Goal: Task Accomplishment & Management: Manage account settings

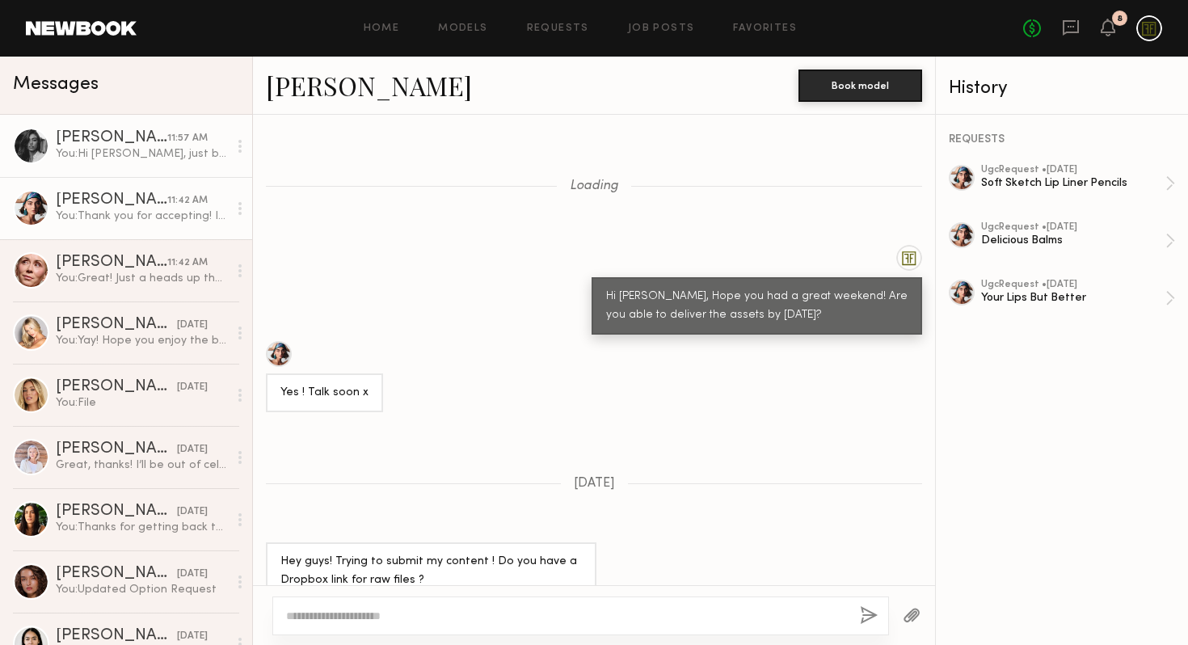
scroll to position [1002, 0]
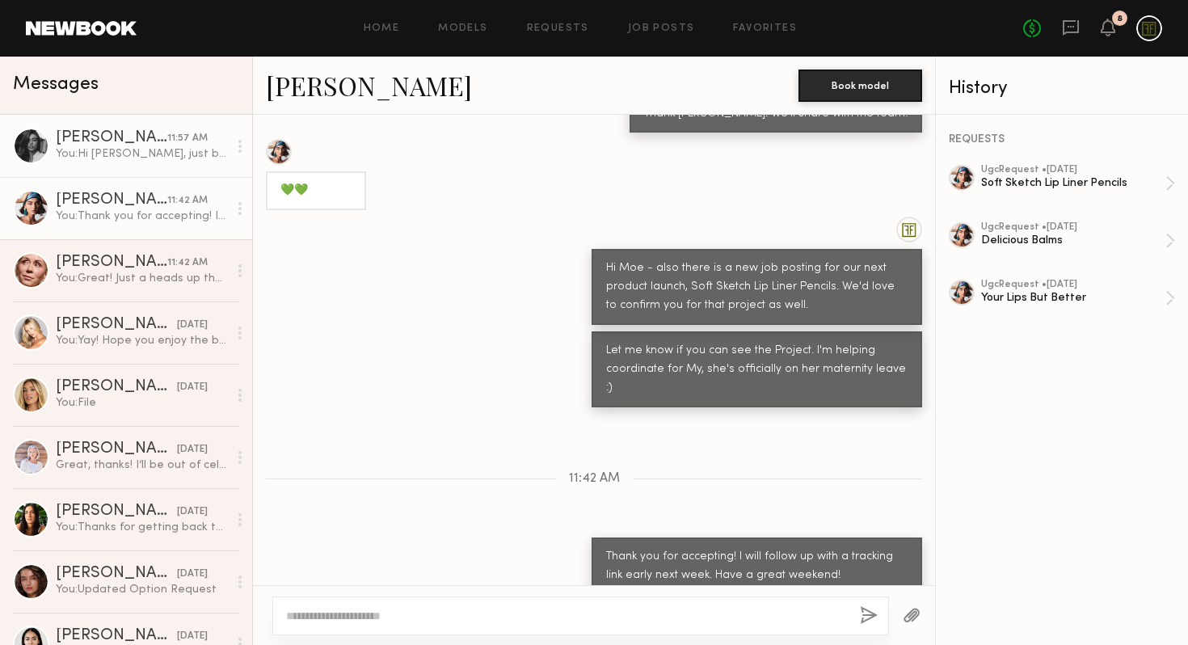
click at [125, 158] on div "You: Hi [PERSON_NAME], just bumping up the Credo Beauty request here to see if …" at bounding box center [142, 153] width 172 height 15
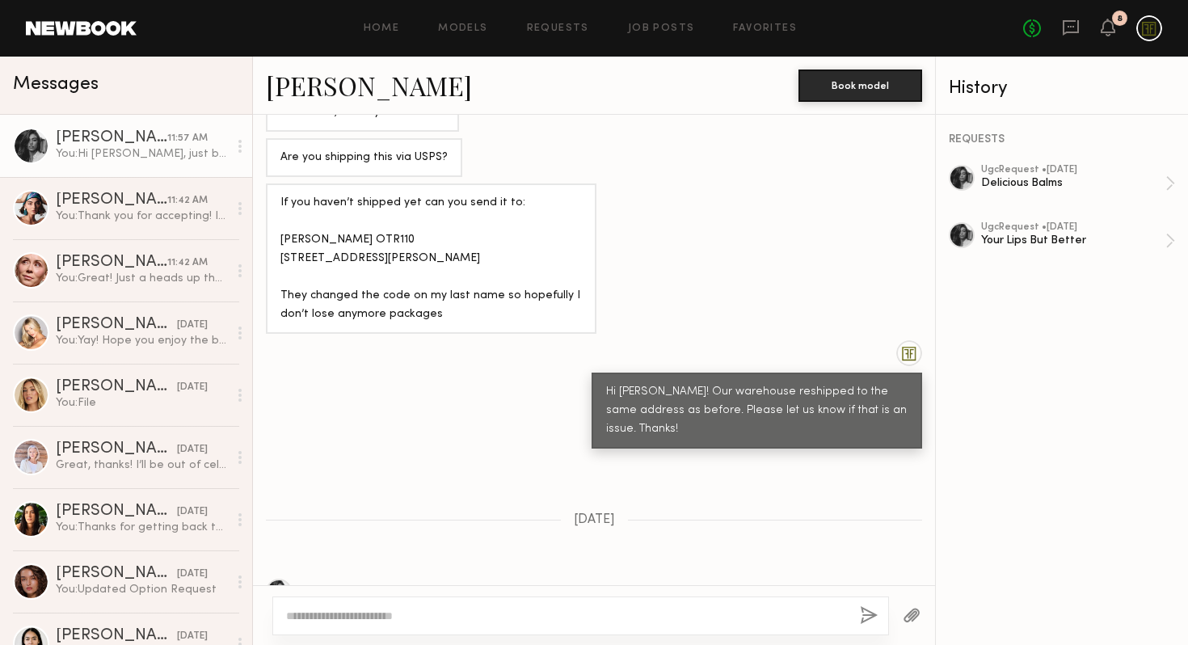
scroll to position [7889, 0]
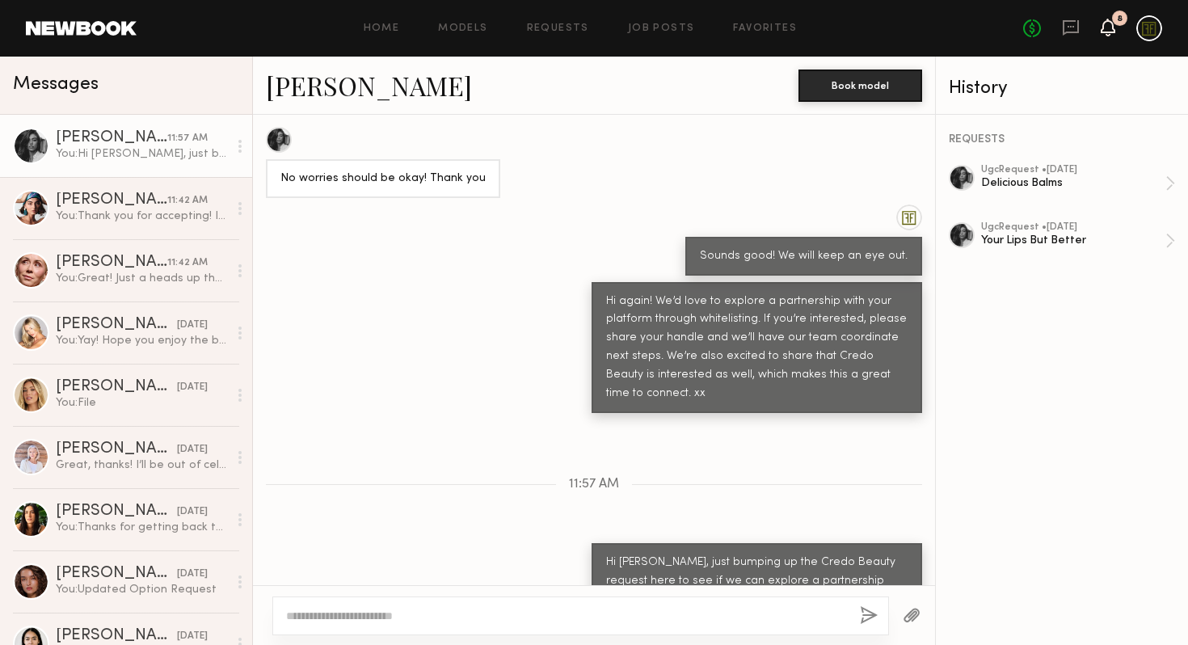
click at [1112, 28] on icon at bounding box center [1107, 26] width 13 height 11
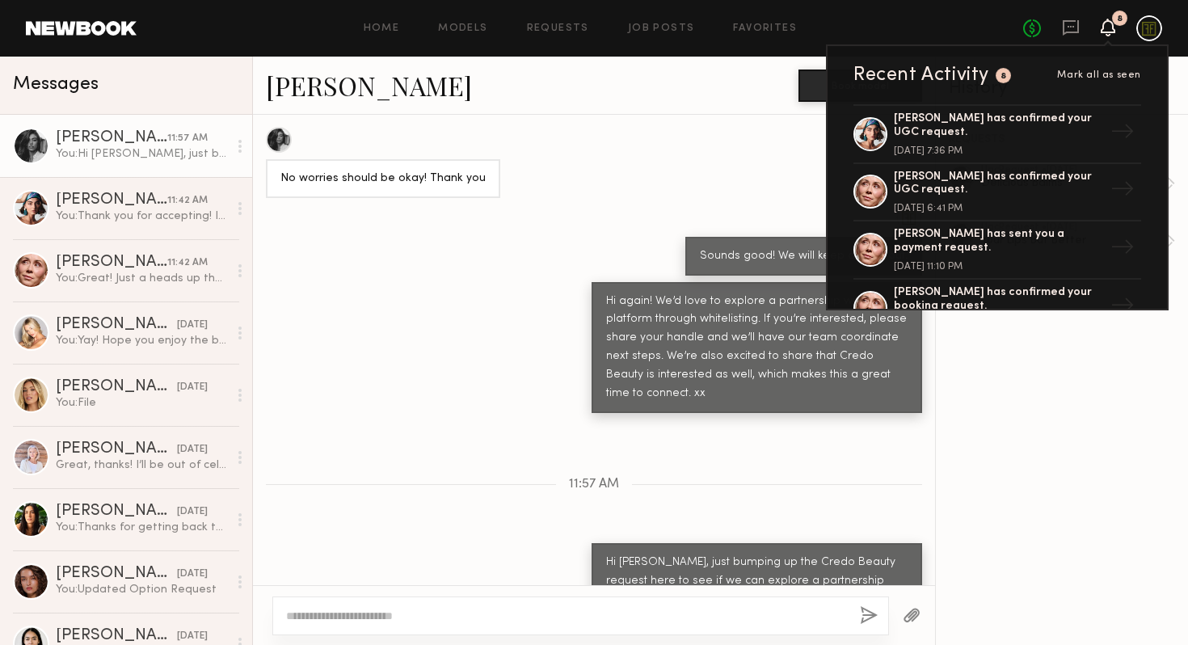
click at [1112, 28] on icon at bounding box center [1107, 26] width 13 height 11
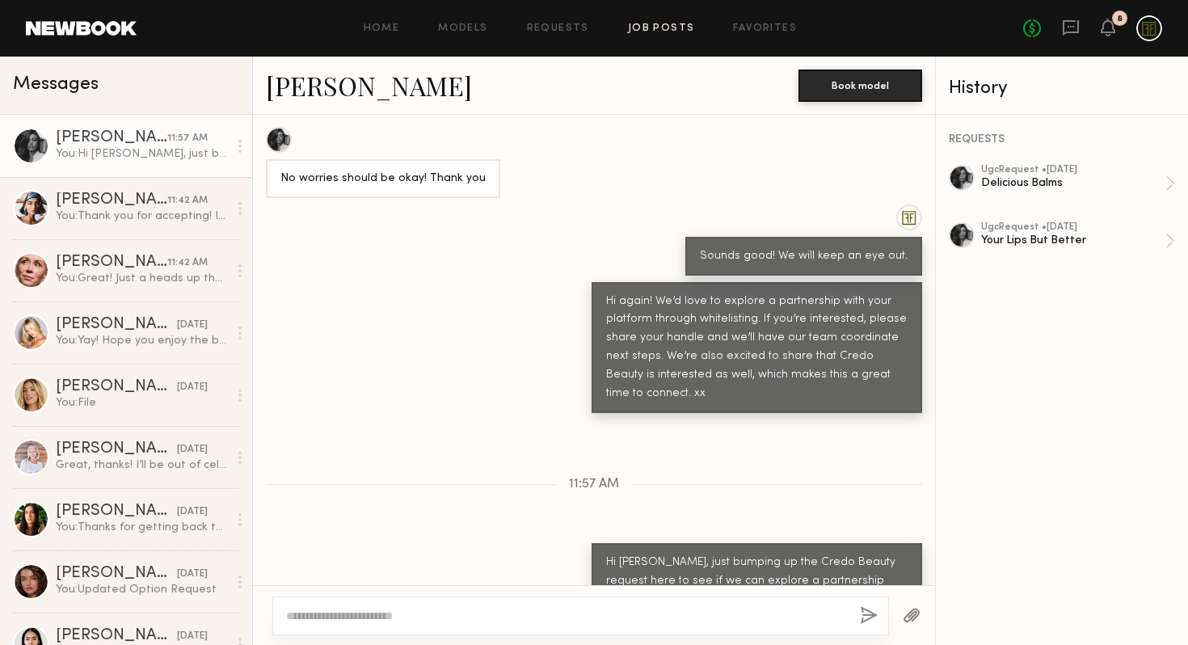
click at [671, 30] on link "Job Posts" at bounding box center [661, 28] width 67 height 11
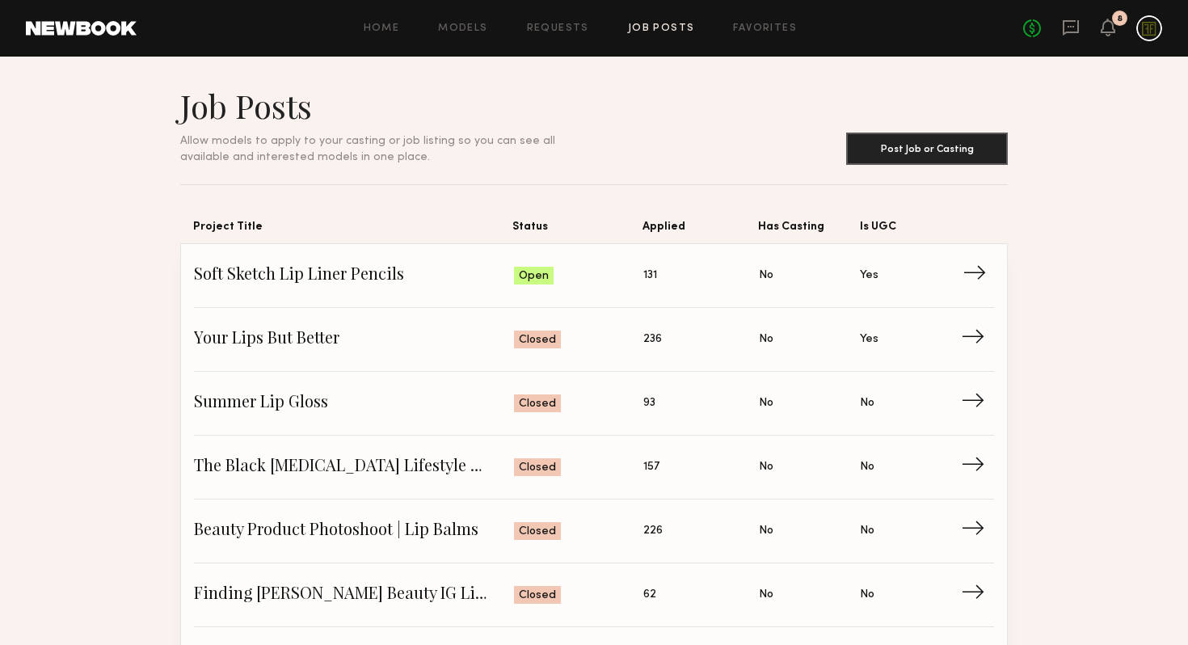
click at [476, 264] on span "Soft Sketch Lip Liner Pencils" at bounding box center [354, 275] width 320 height 24
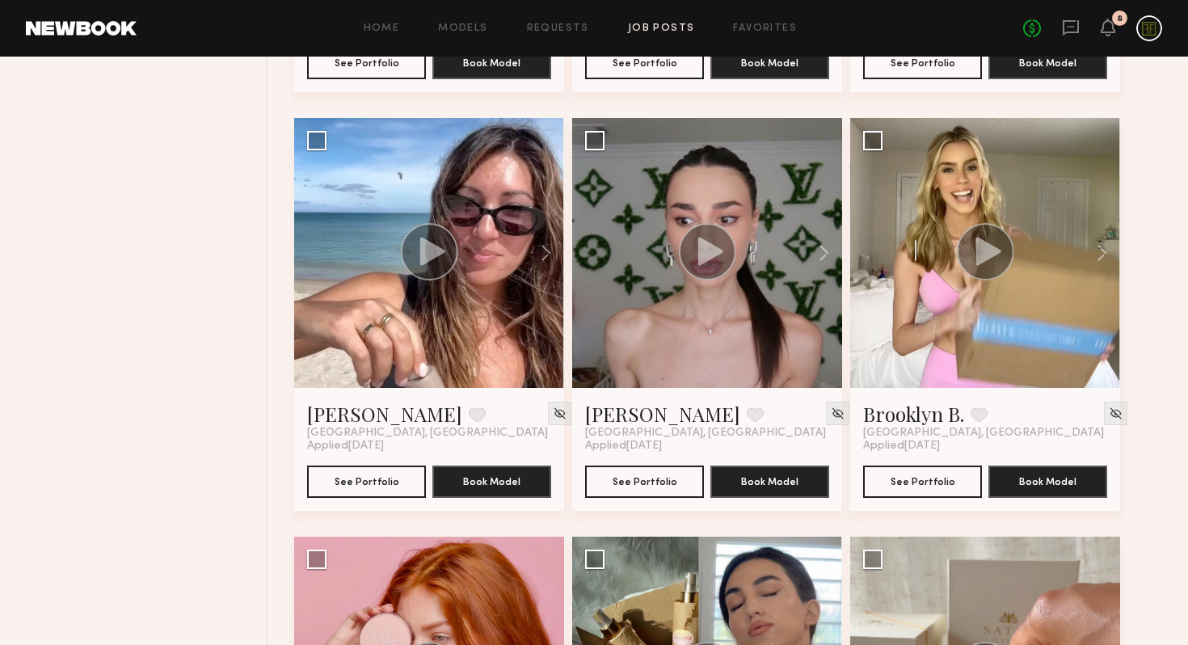
scroll to position [1016, 0]
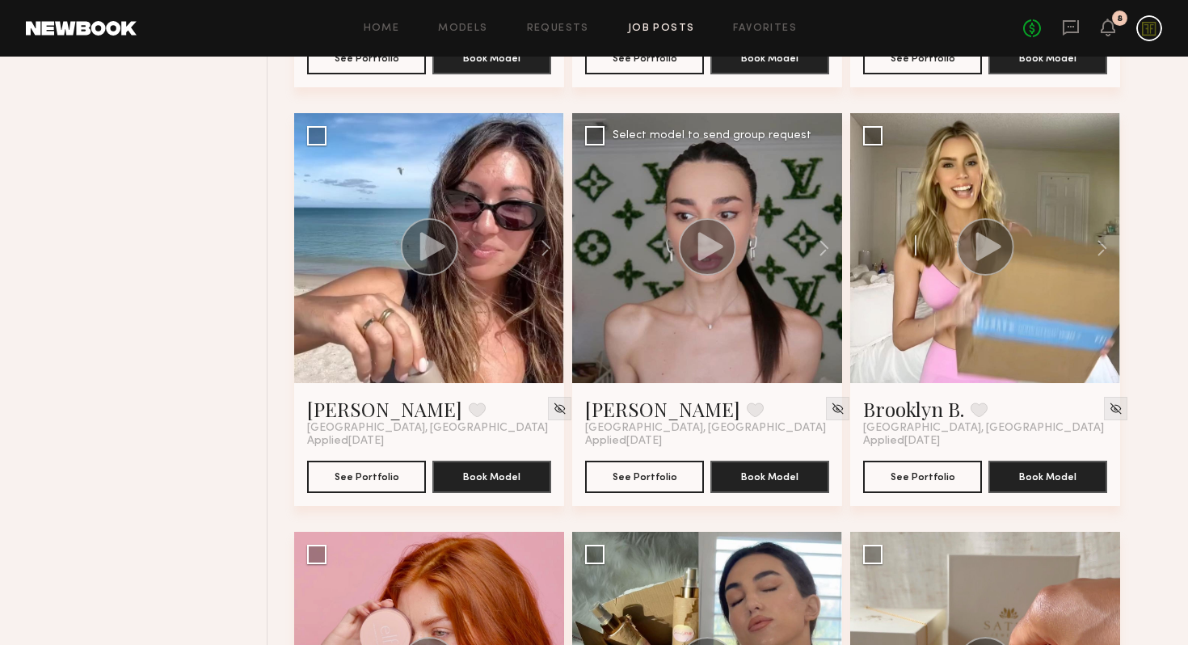
click at [726, 259] on circle at bounding box center [707, 246] width 57 height 57
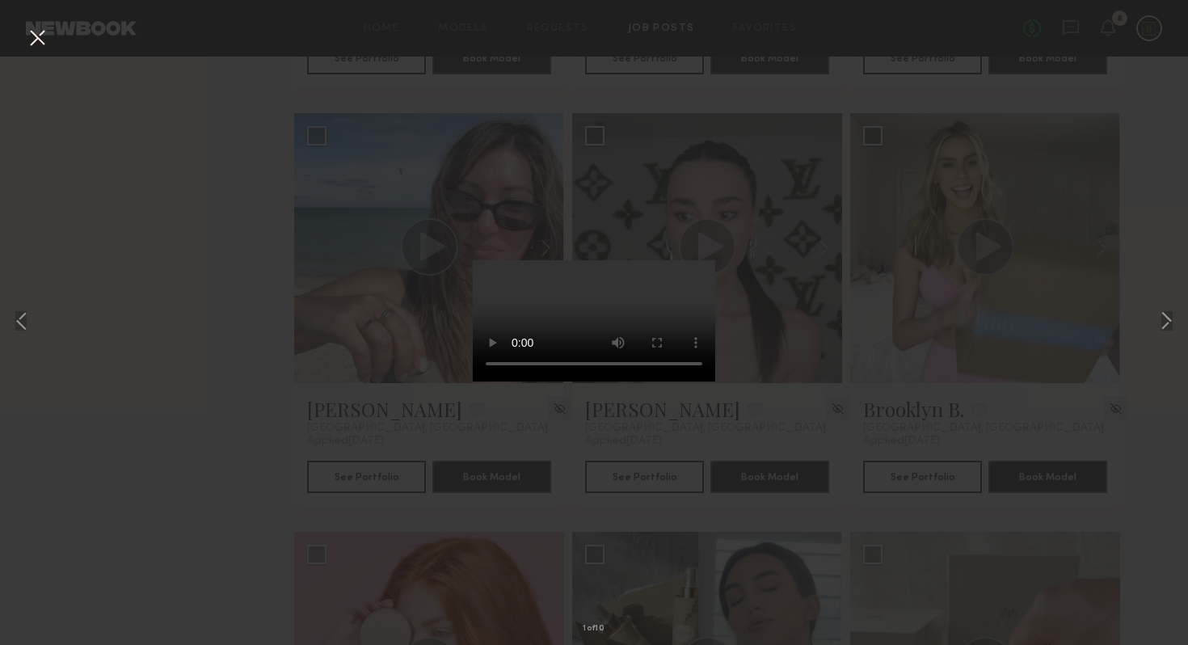
click at [988, 386] on div "1 of 10" at bounding box center [594, 322] width 1188 height 645
click at [994, 374] on div "1 of 10" at bounding box center [594, 322] width 1188 height 645
click at [33, 32] on button at bounding box center [37, 38] width 26 height 29
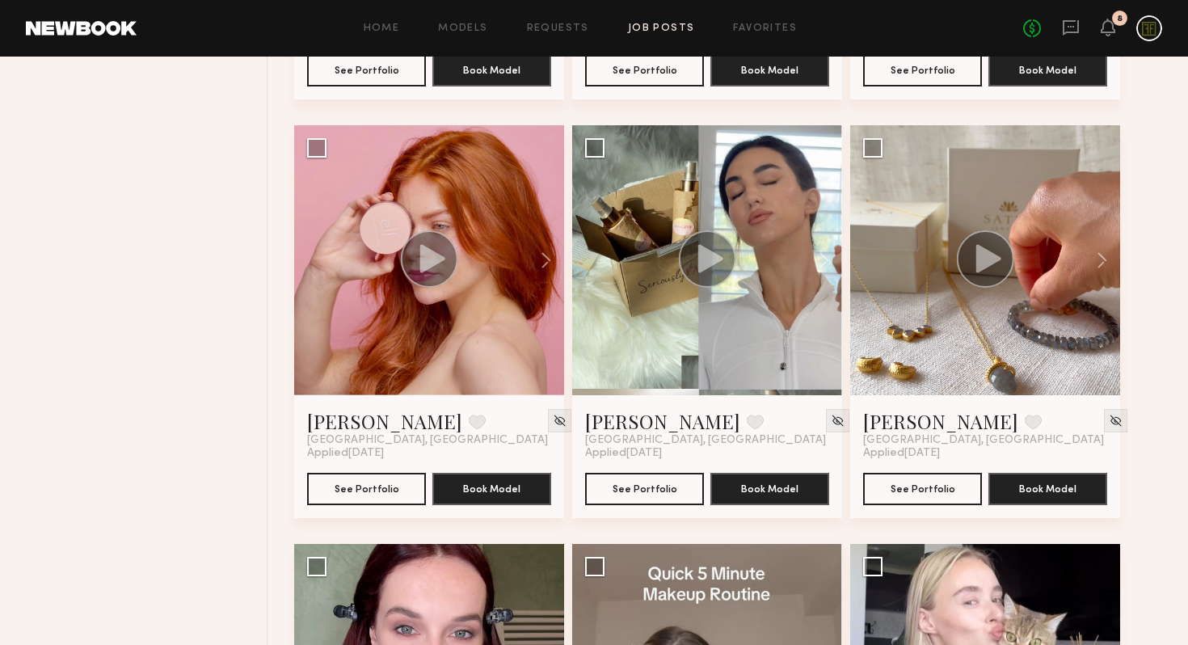
scroll to position [889, 0]
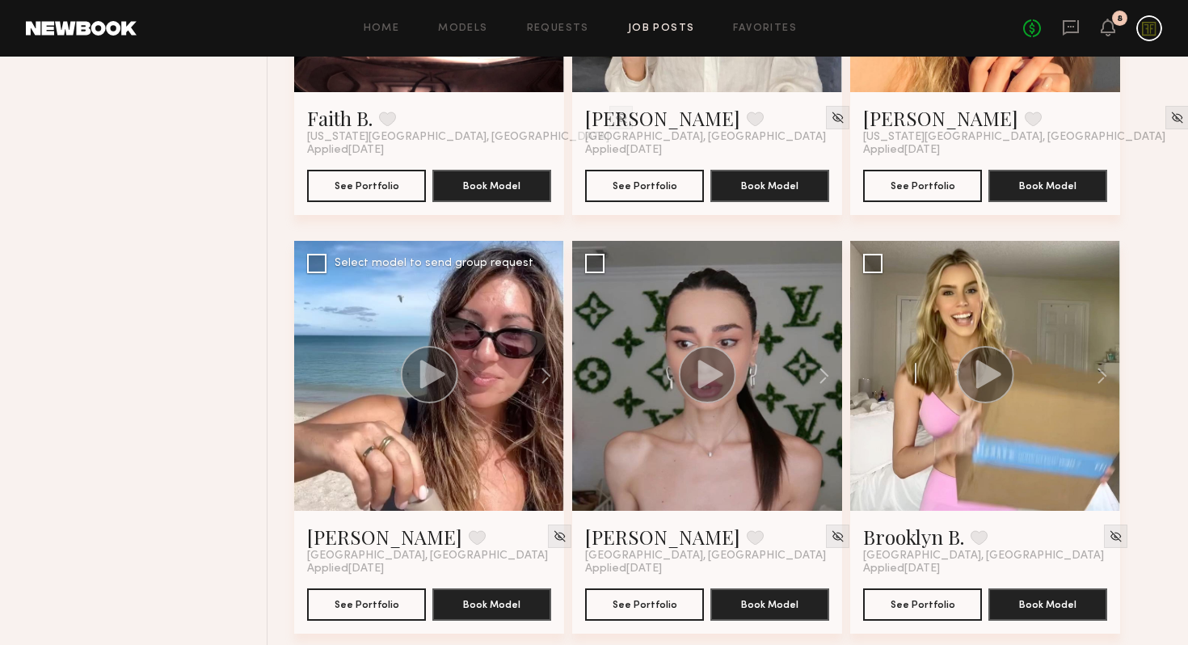
click at [430, 378] on icon at bounding box center [432, 374] width 25 height 28
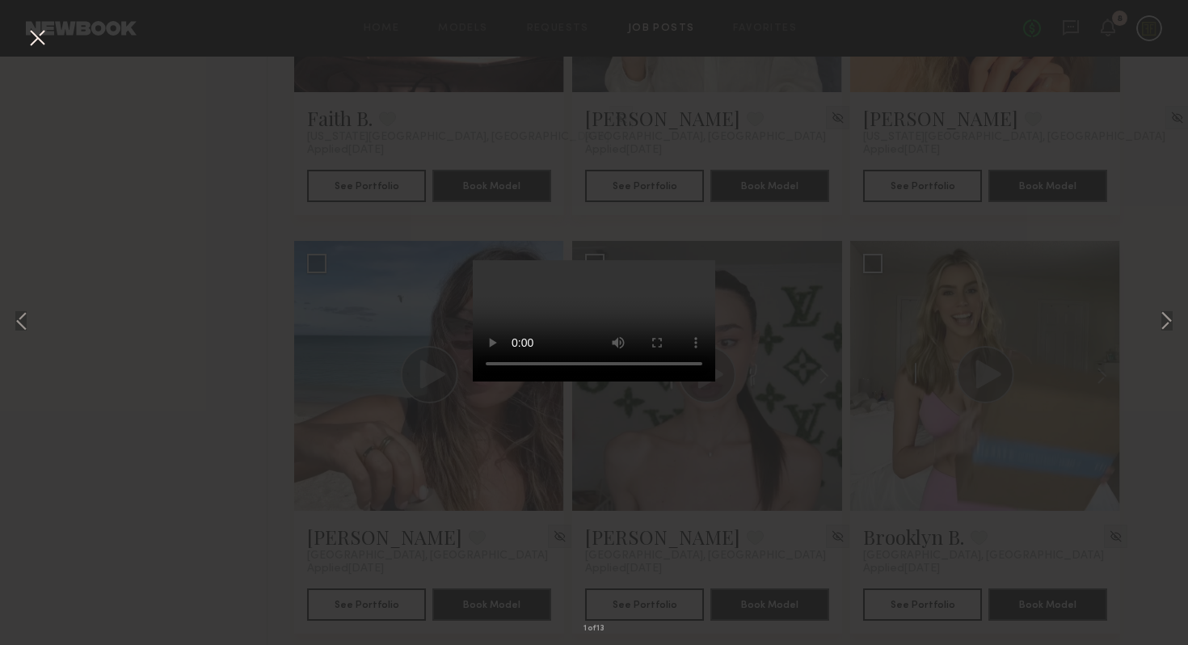
click at [249, 286] on div "1 of 13" at bounding box center [594, 322] width 1188 height 645
click at [37, 44] on button at bounding box center [37, 38] width 26 height 29
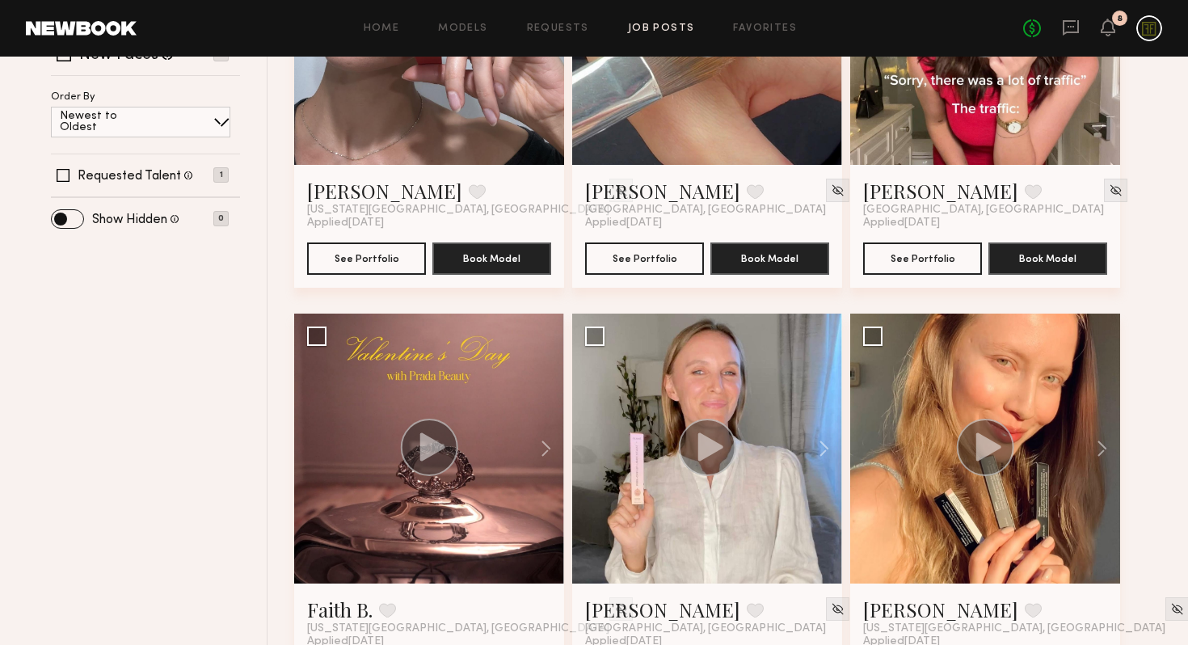
scroll to position [353, 0]
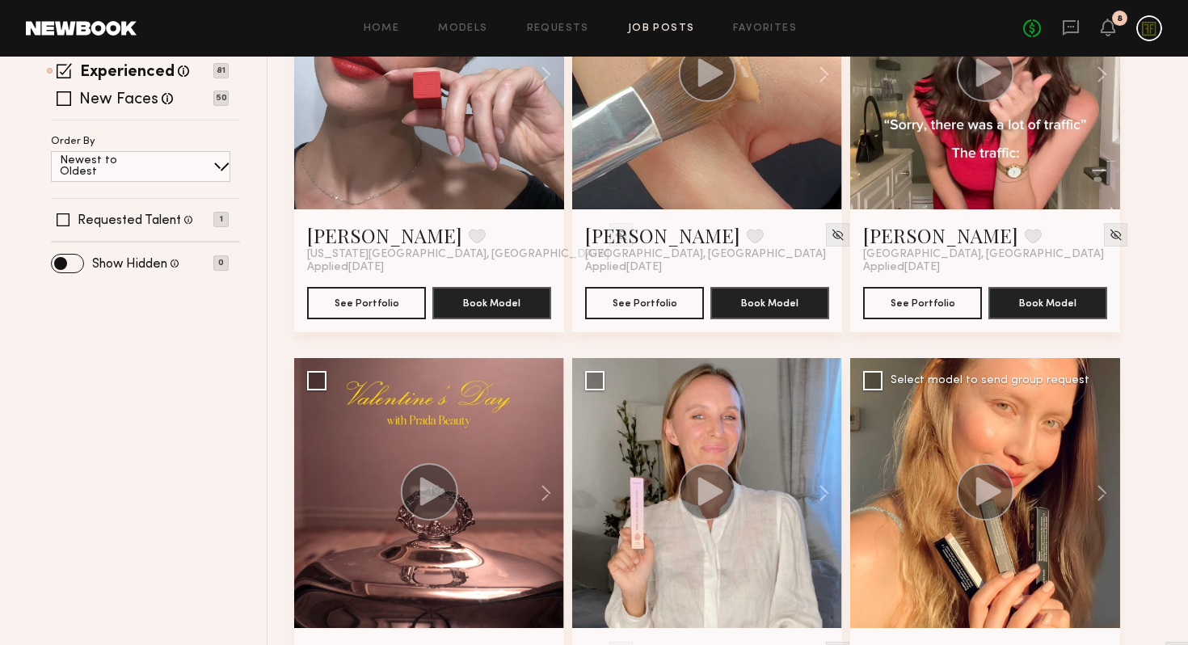
click at [998, 503] on circle at bounding box center [985, 491] width 57 height 57
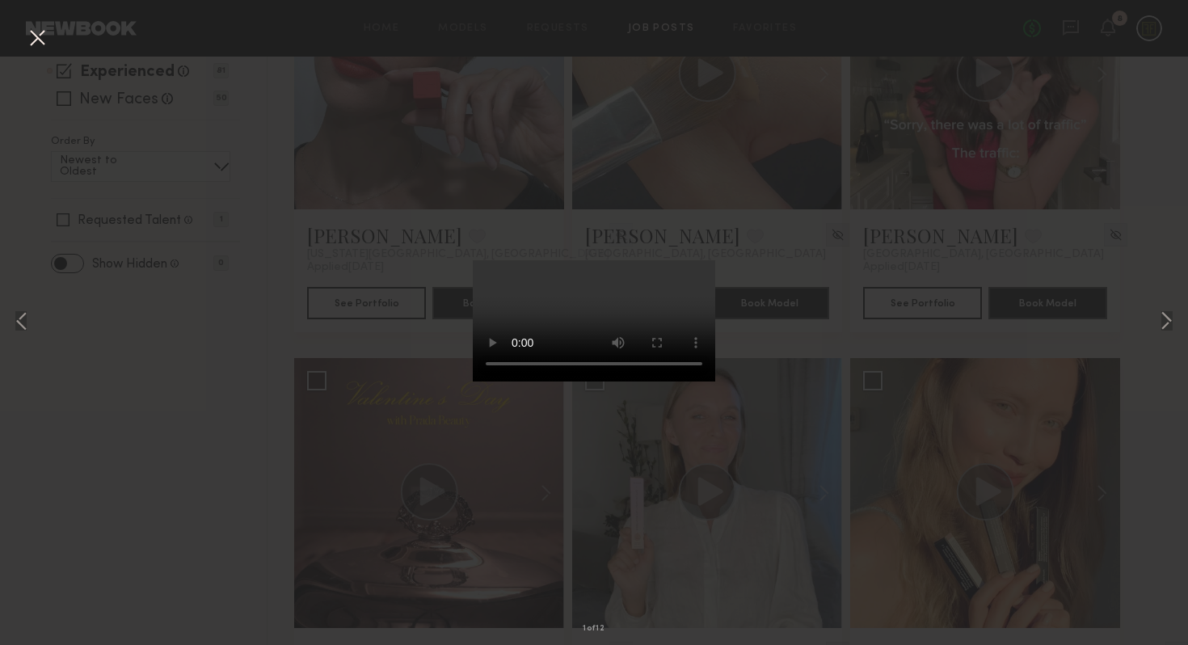
click at [276, 498] on div "1 of 12" at bounding box center [594, 322] width 1188 height 645
click at [36, 42] on button at bounding box center [37, 38] width 26 height 29
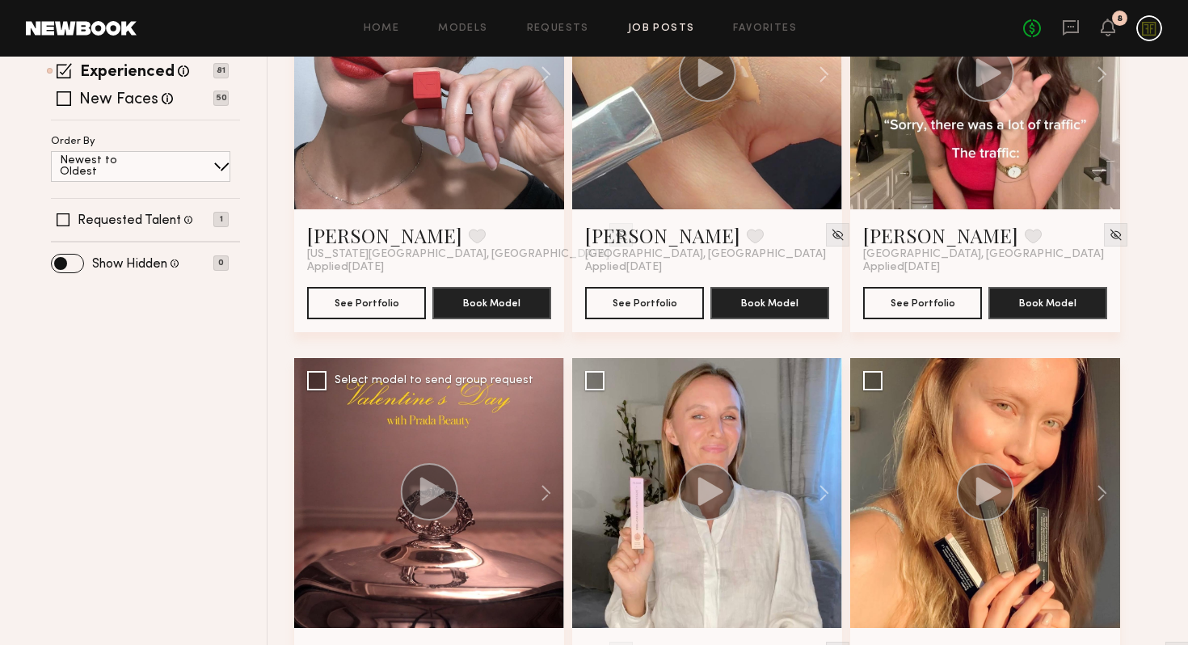
click at [435, 481] on circle at bounding box center [429, 491] width 57 height 57
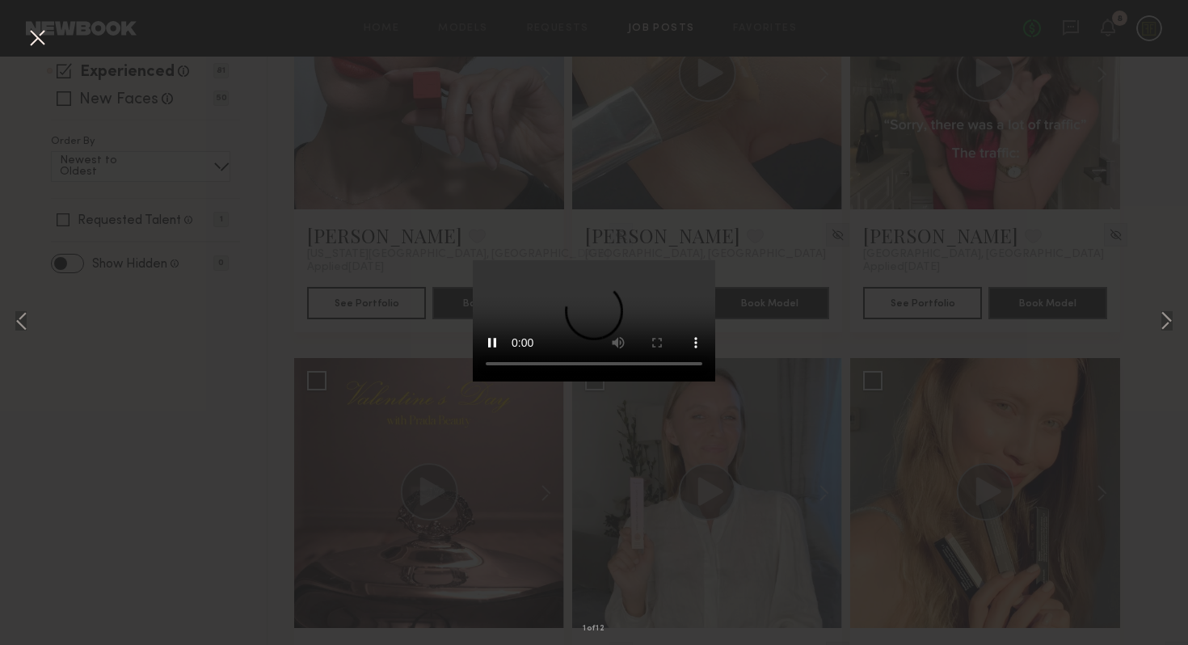
click at [259, 402] on div "1 of 12" at bounding box center [594, 322] width 1188 height 645
click at [32, 39] on button at bounding box center [37, 38] width 26 height 29
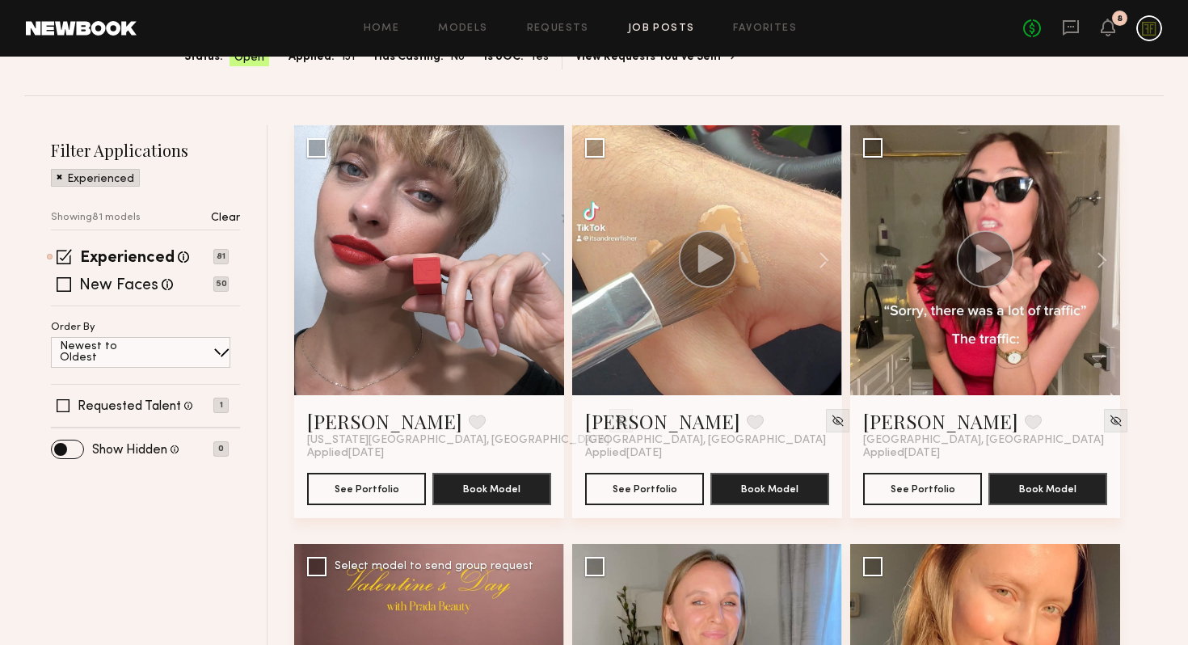
scroll to position [74, 0]
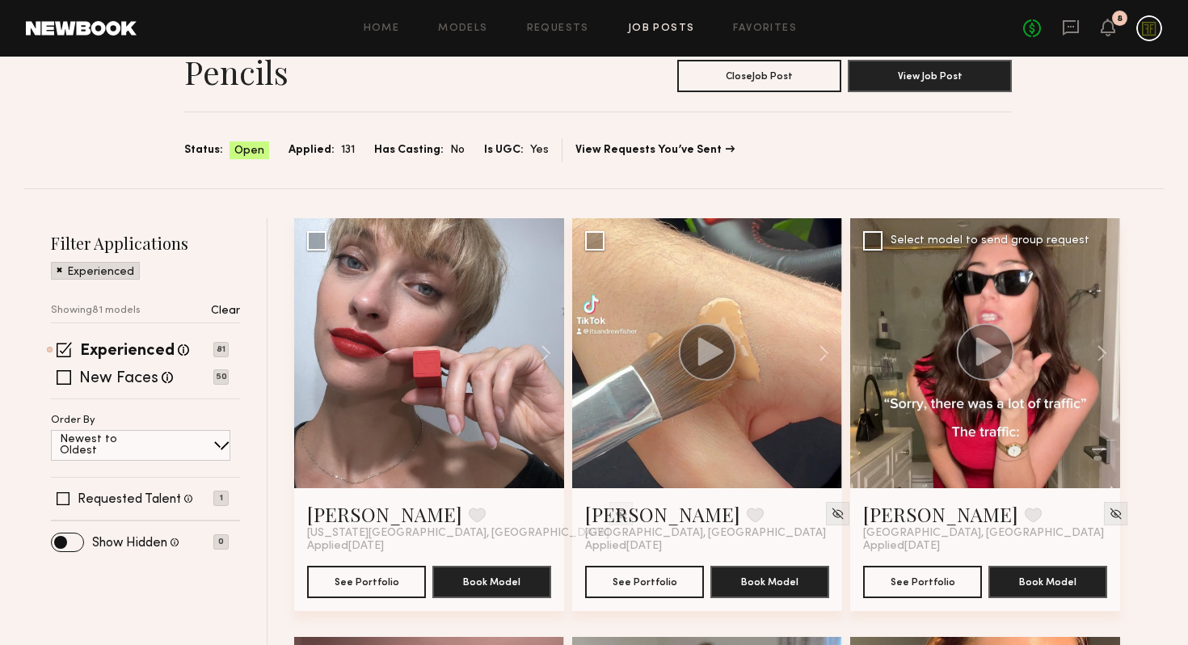
click at [988, 364] on circle at bounding box center [985, 351] width 57 height 57
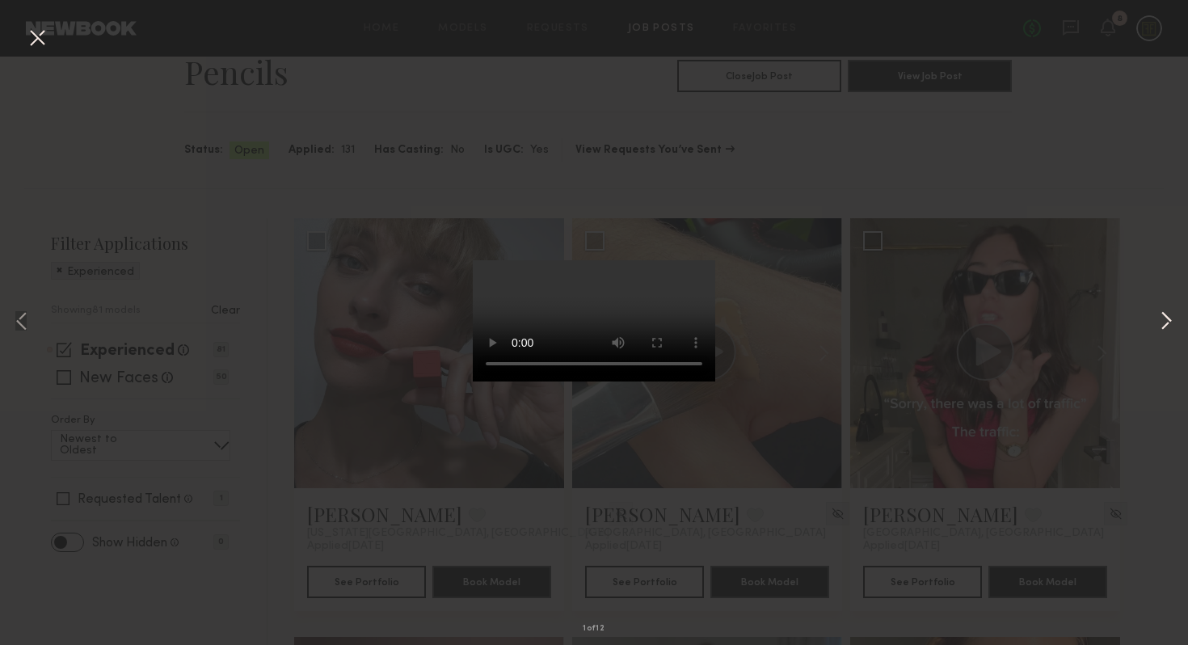
click at [1166, 321] on button at bounding box center [1165, 322] width 19 height 515
click at [1167, 321] on button at bounding box center [1165, 322] width 19 height 515
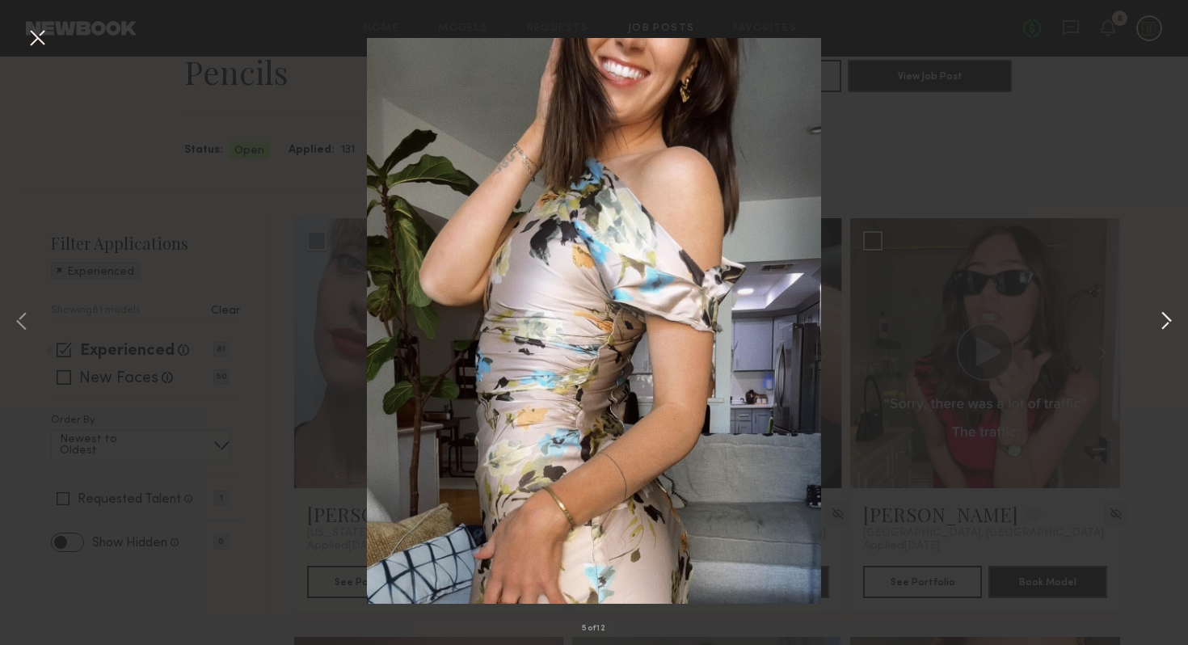
click at [1167, 321] on button at bounding box center [1165, 322] width 19 height 515
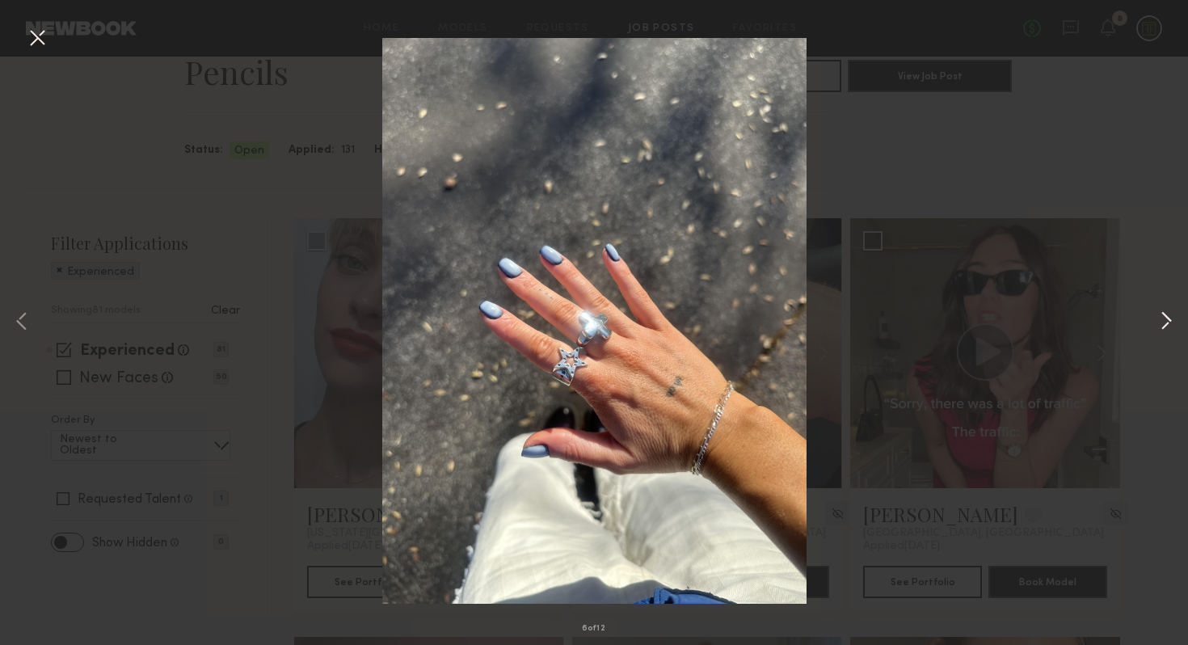
click at [1167, 321] on button at bounding box center [1165, 322] width 19 height 515
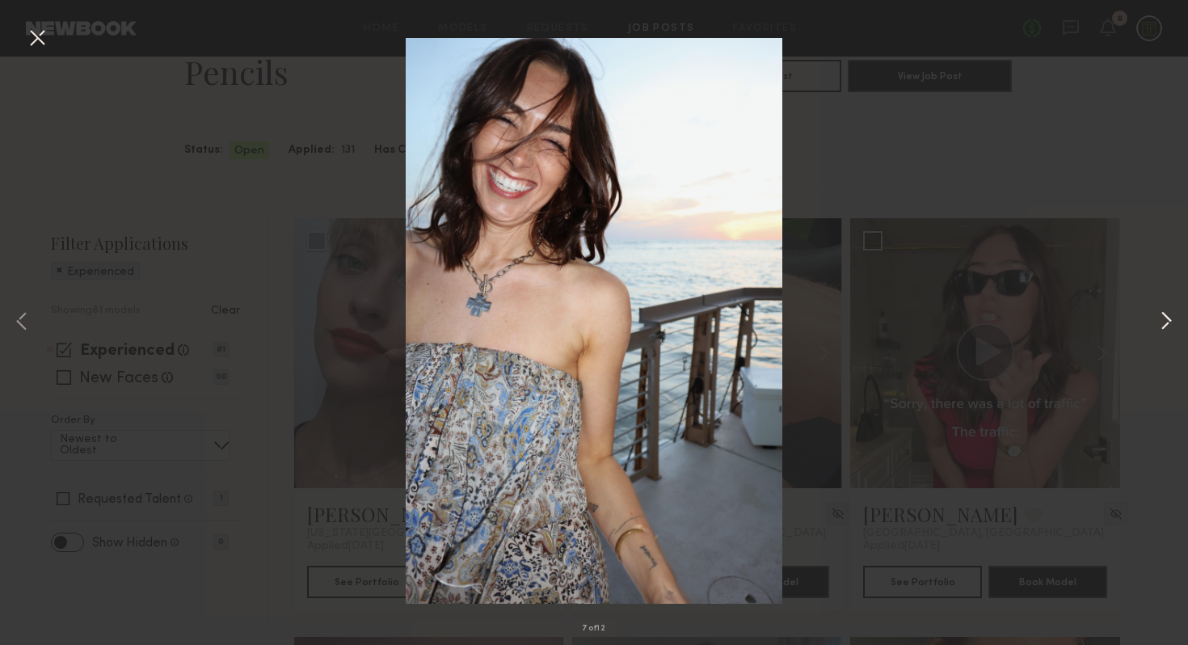
click at [1167, 321] on button at bounding box center [1165, 322] width 19 height 515
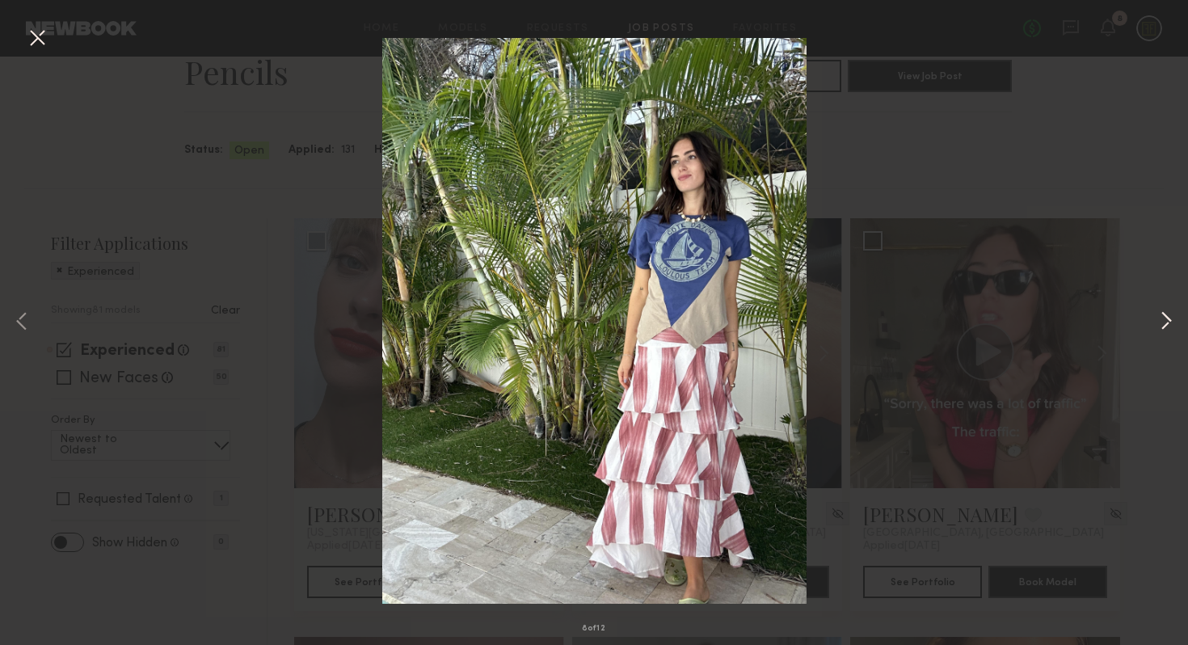
click at [1167, 321] on button at bounding box center [1165, 322] width 19 height 515
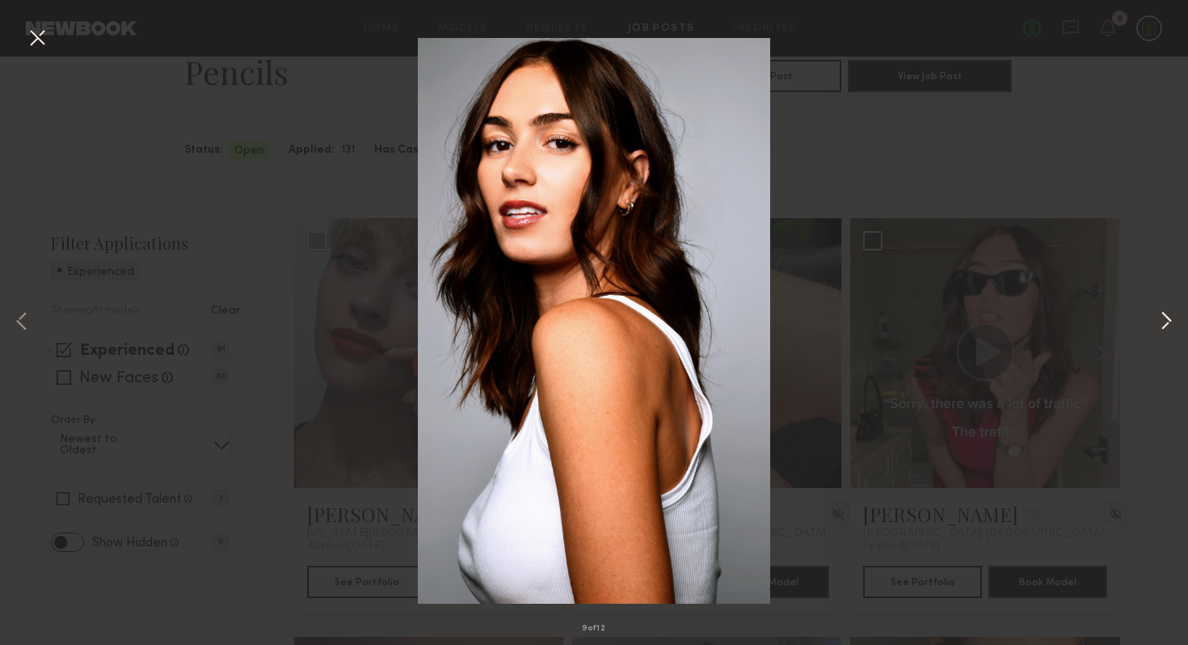
click at [1167, 321] on button at bounding box center [1165, 322] width 19 height 515
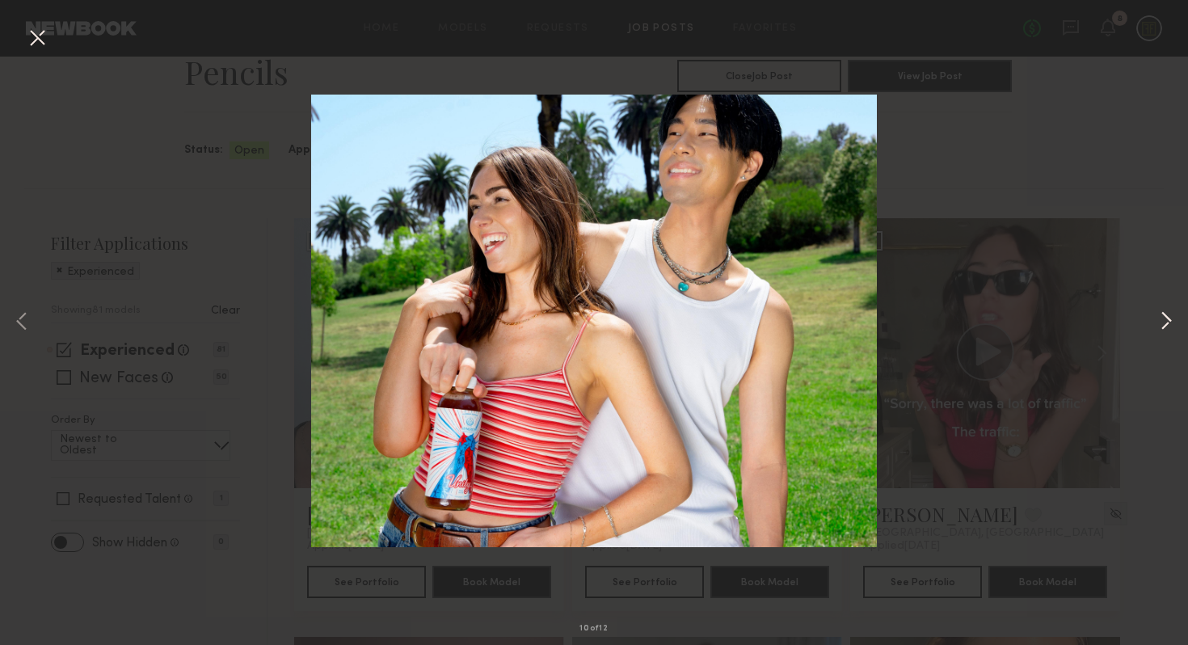
click at [1167, 321] on button at bounding box center [1165, 322] width 19 height 515
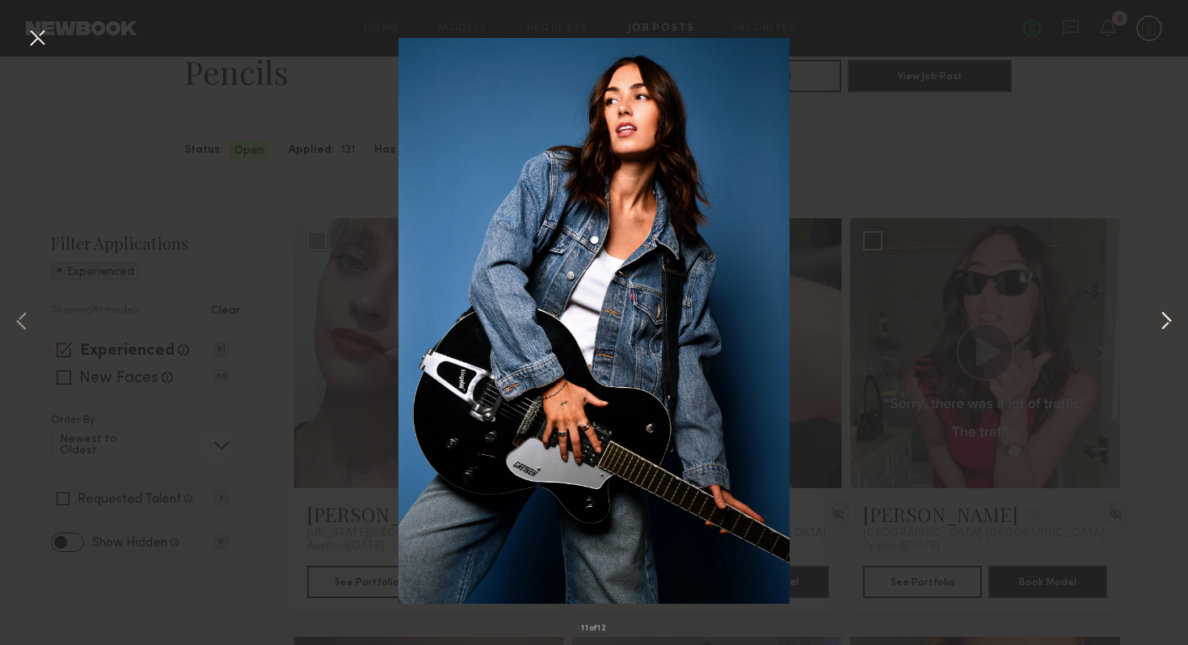
click at [1167, 321] on button at bounding box center [1165, 322] width 19 height 515
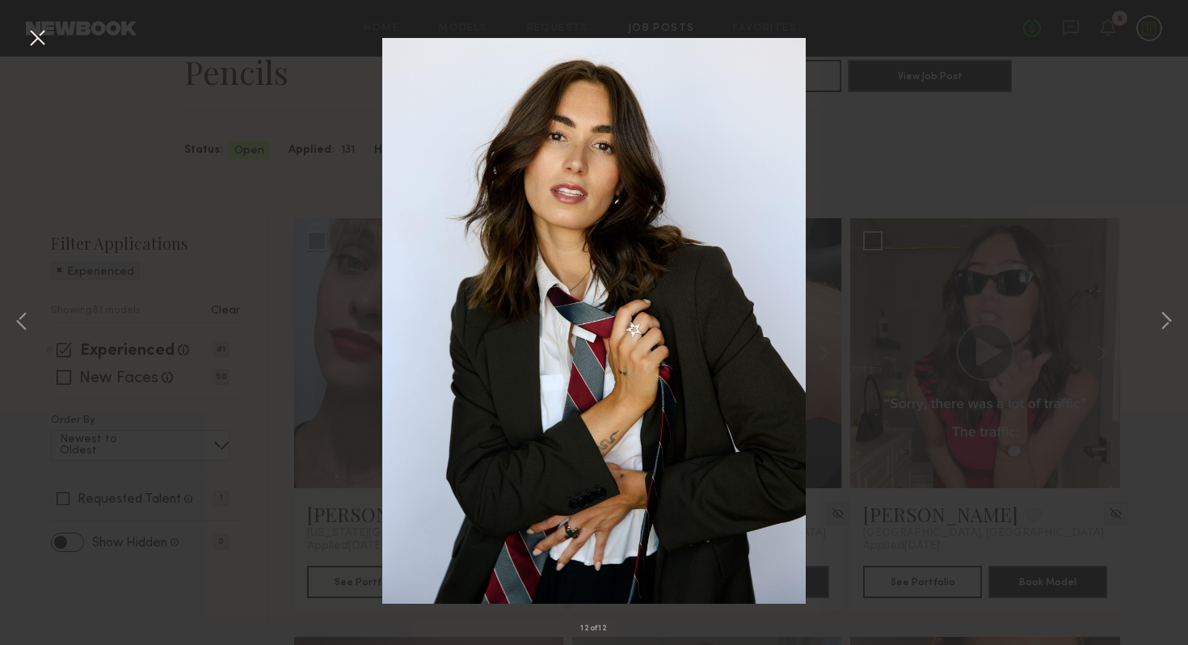
click at [42, 37] on button at bounding box center [37, 38] width 26 height 29
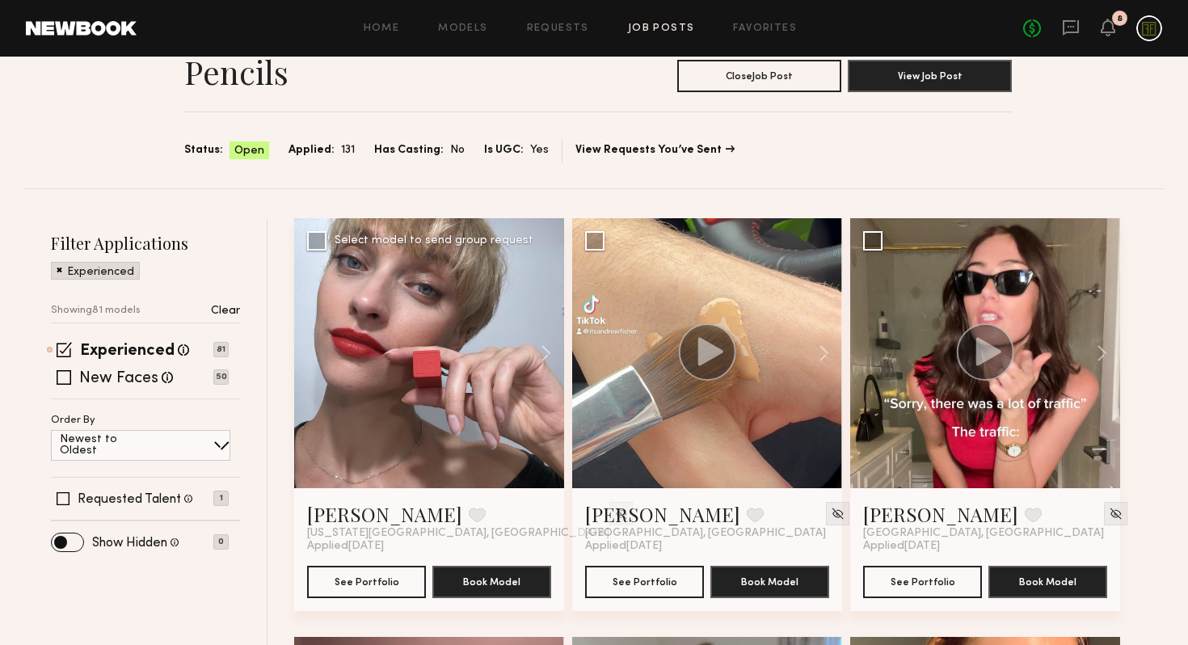
click at [393, 364] on div at bounding box center [429, 353] width 270 height 270
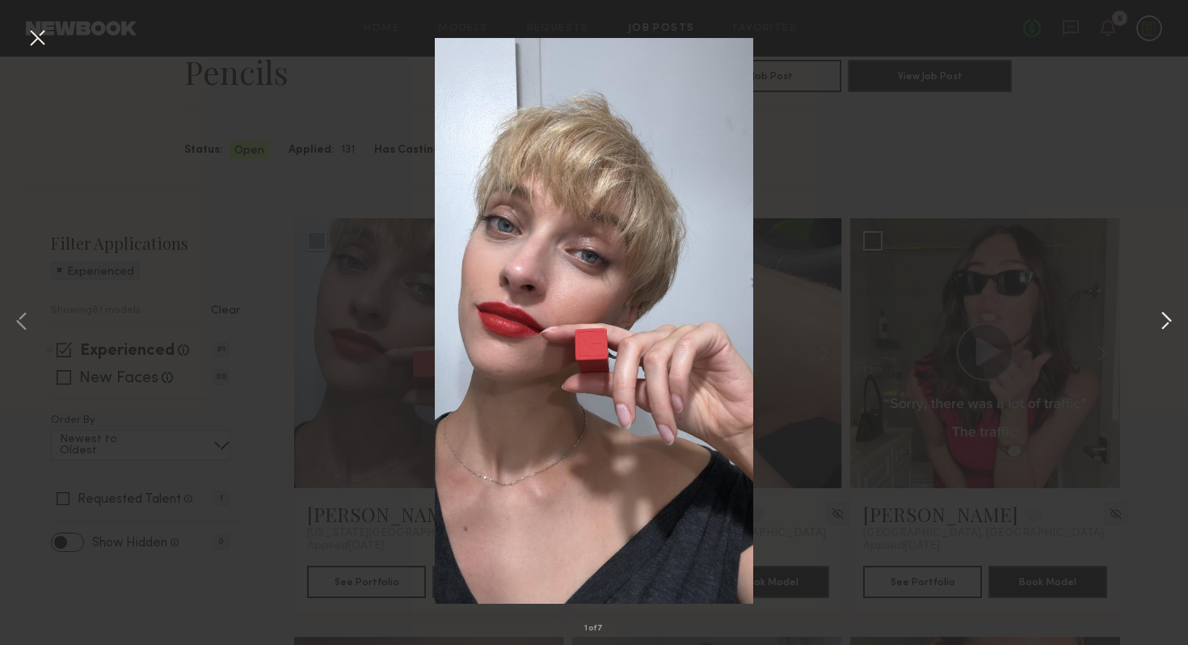
click at [1162, 305] on button at bounding box center [1165, 322] width 19 height 515
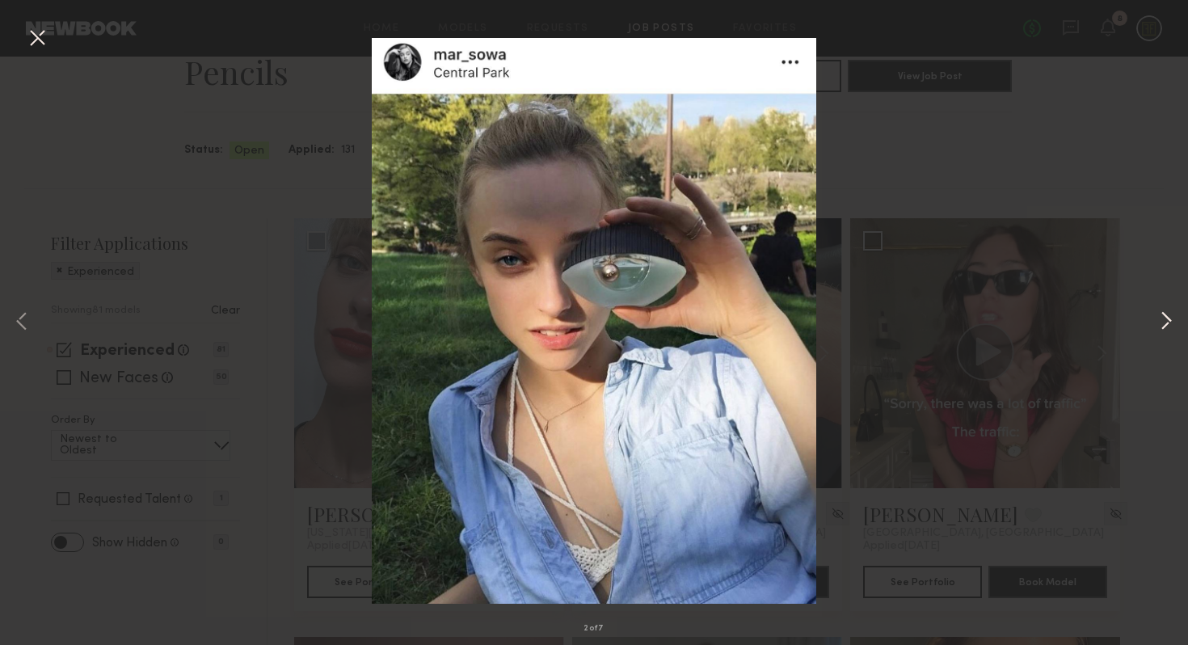
click at [1170, 313] on button at bounding box center [1165, 322] width 19 height 515
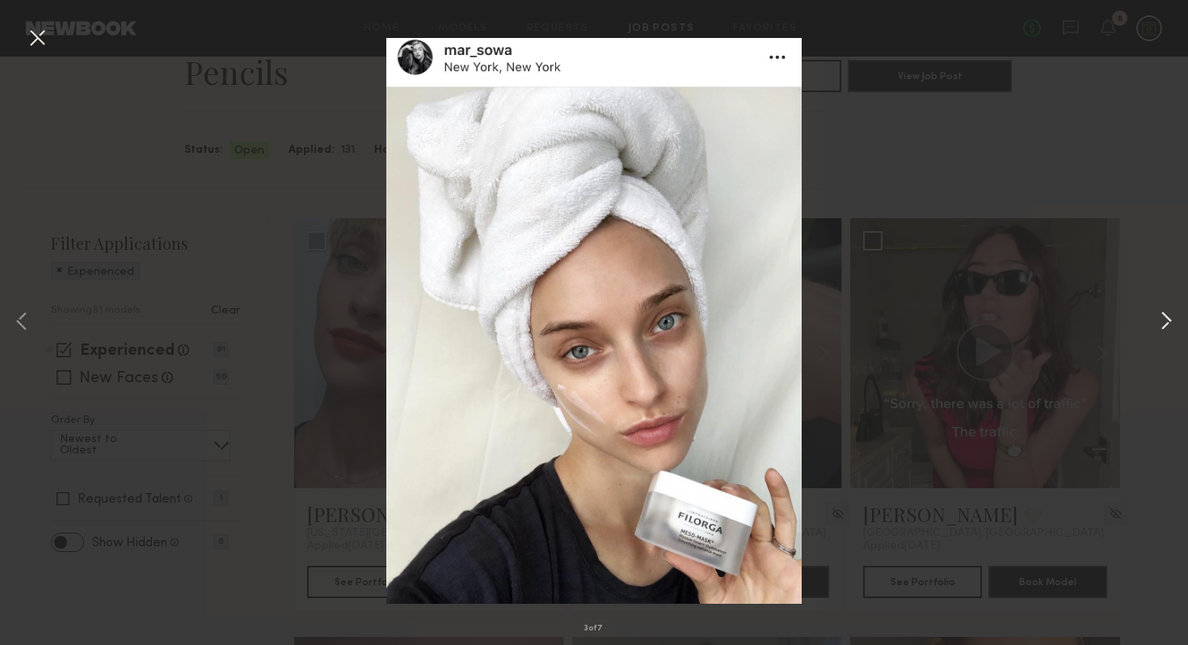
click at [1170, 313] on button at bounding box center [1165, 322] width 19 height 515
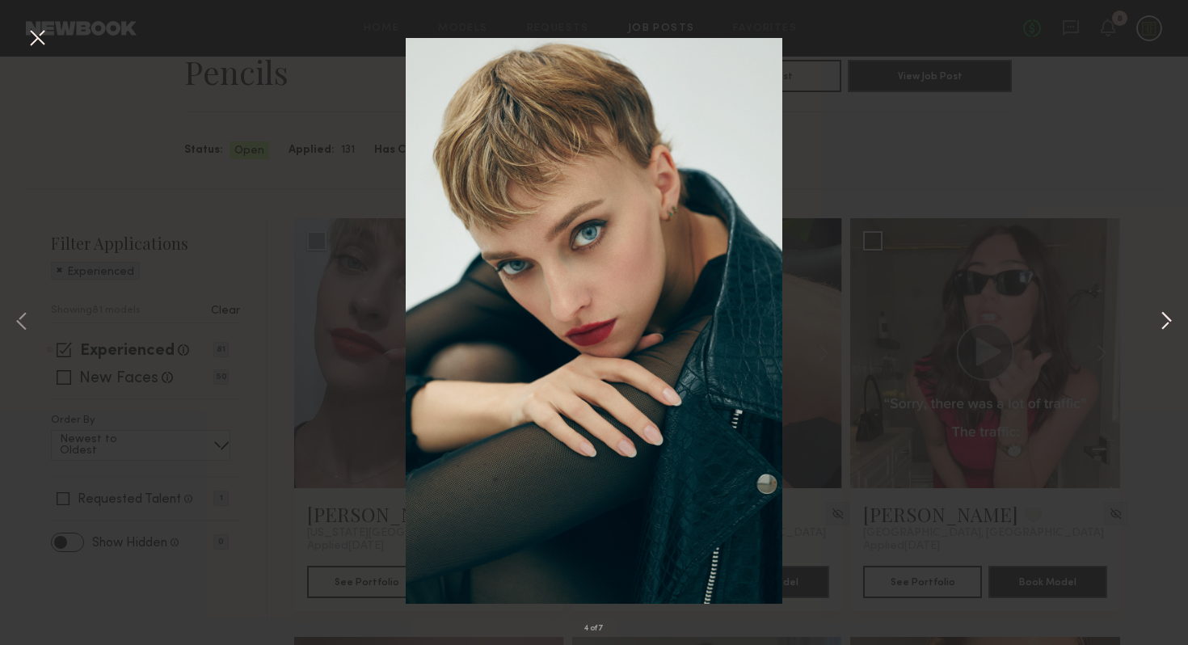
click at [1170, 313] on button at bounding box center [1165, 322] width 19 height 515
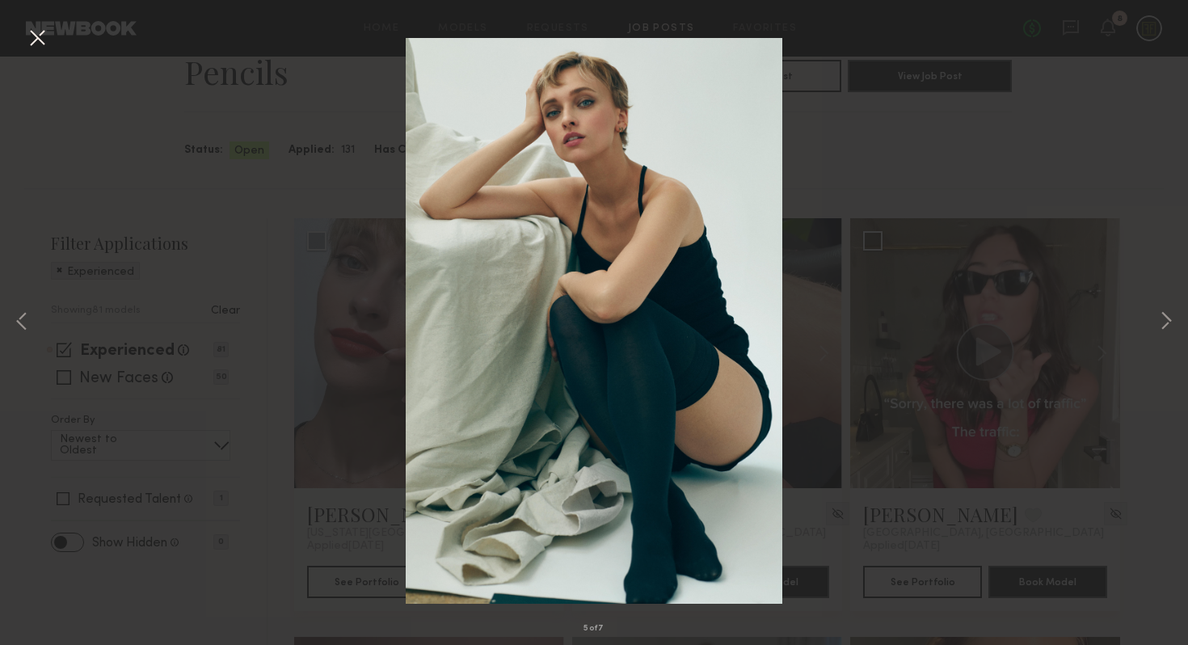
click at [38, 42] on button at bounding box center [37, 38] width 26 height 29
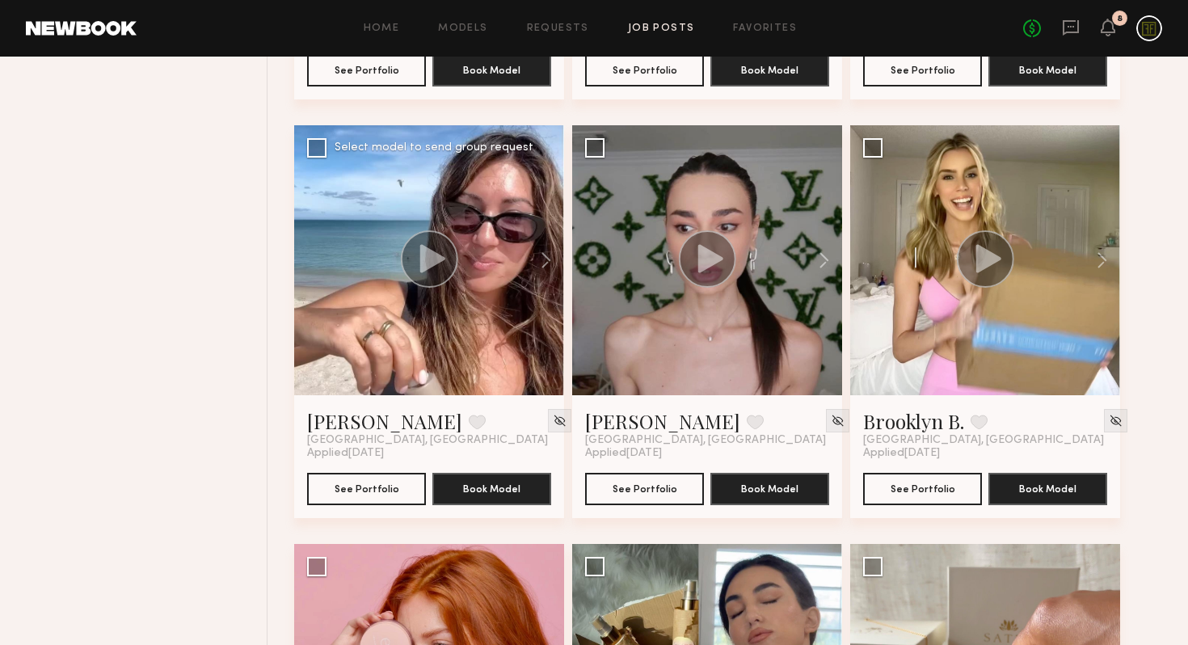
scroll to position [1509, 0]
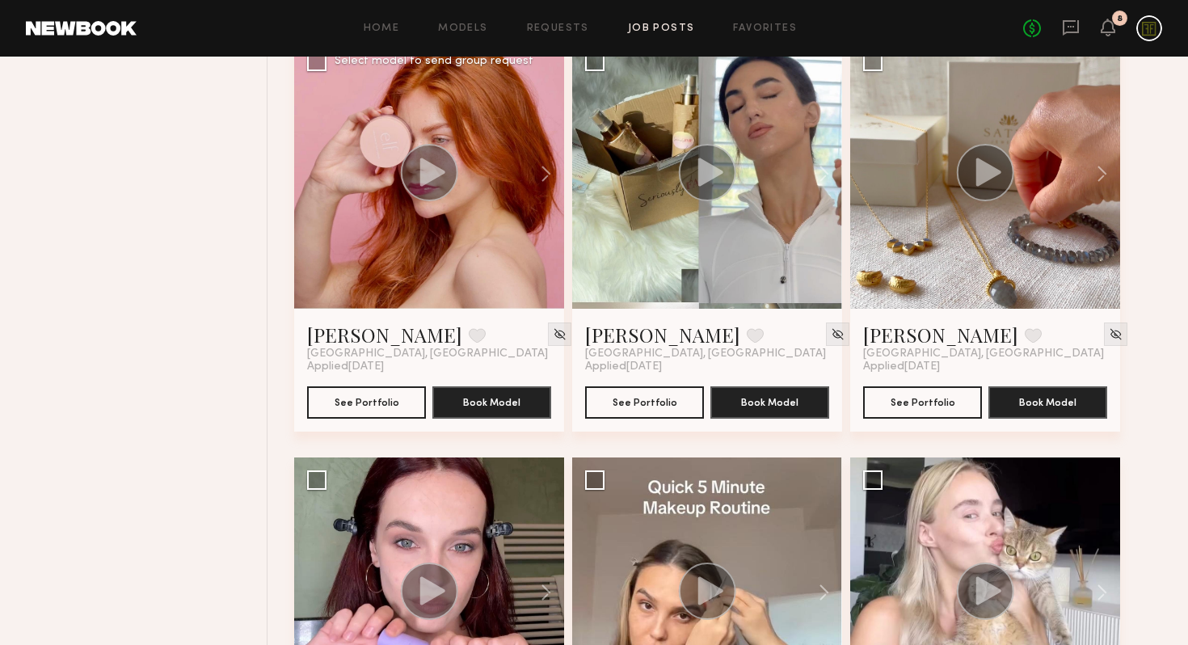
click at [429, 185] on circle at bounding box center [429, 172] width 57 height 57
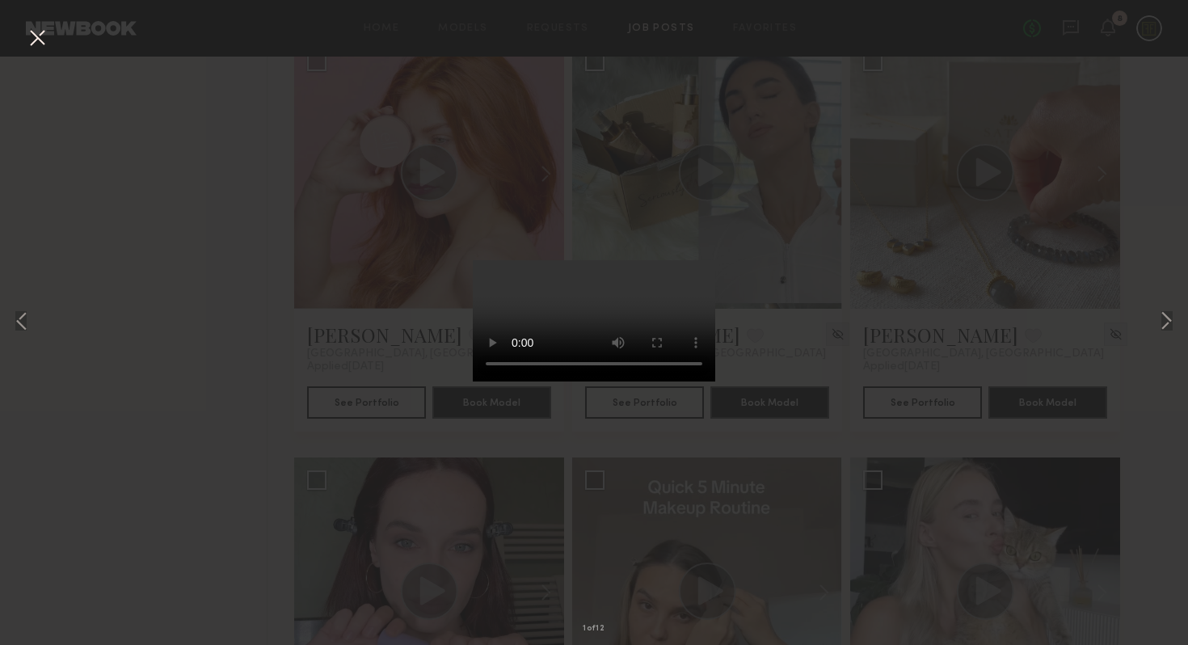
click at [38, 33] on button at bounding box center [37, 38] width 26 height 29
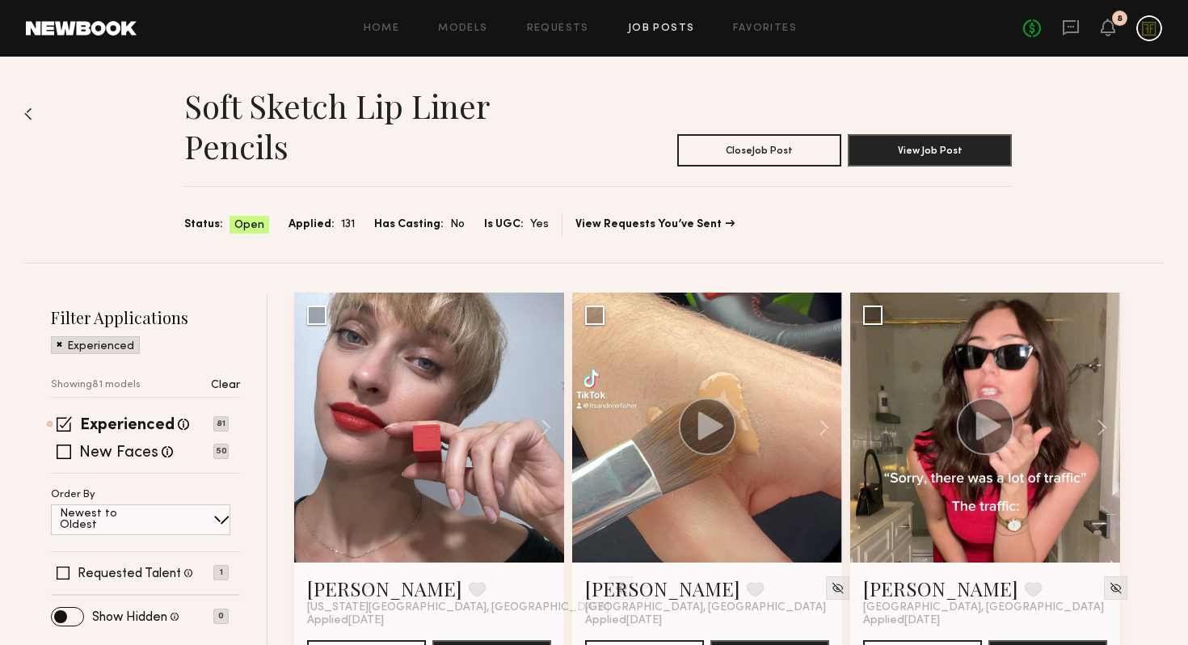
scroll to position [3, 0]
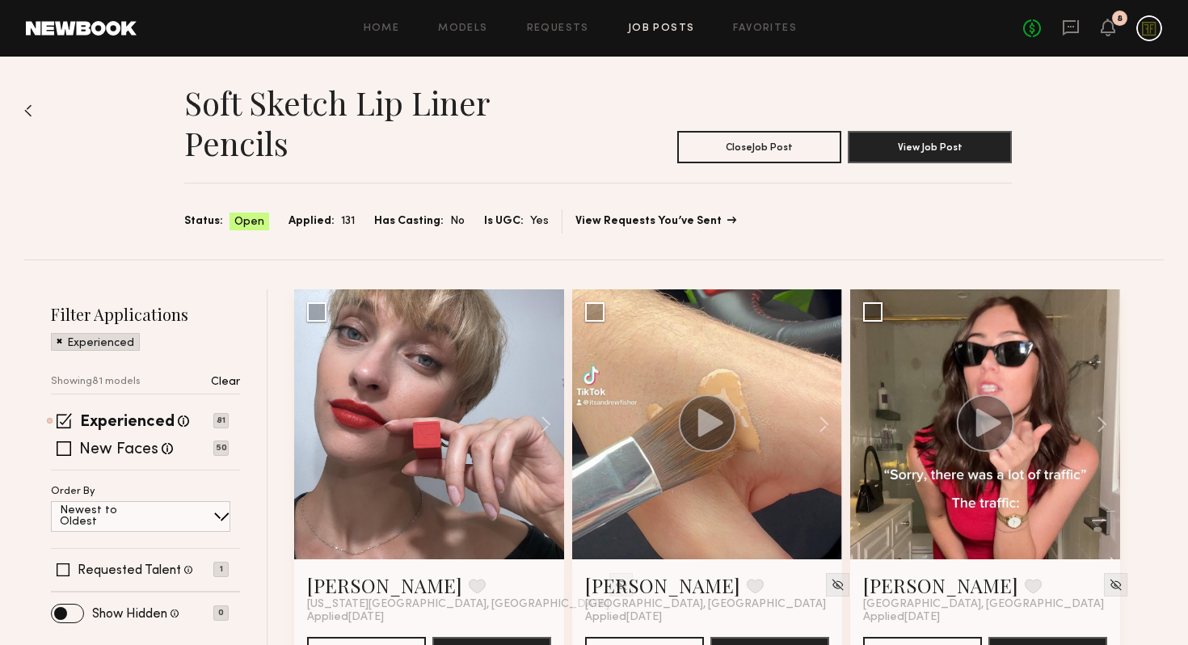
click at [653, 224] on link "View Requests You’ve Sent" at bounding box center [654, 221] width 159 height 11
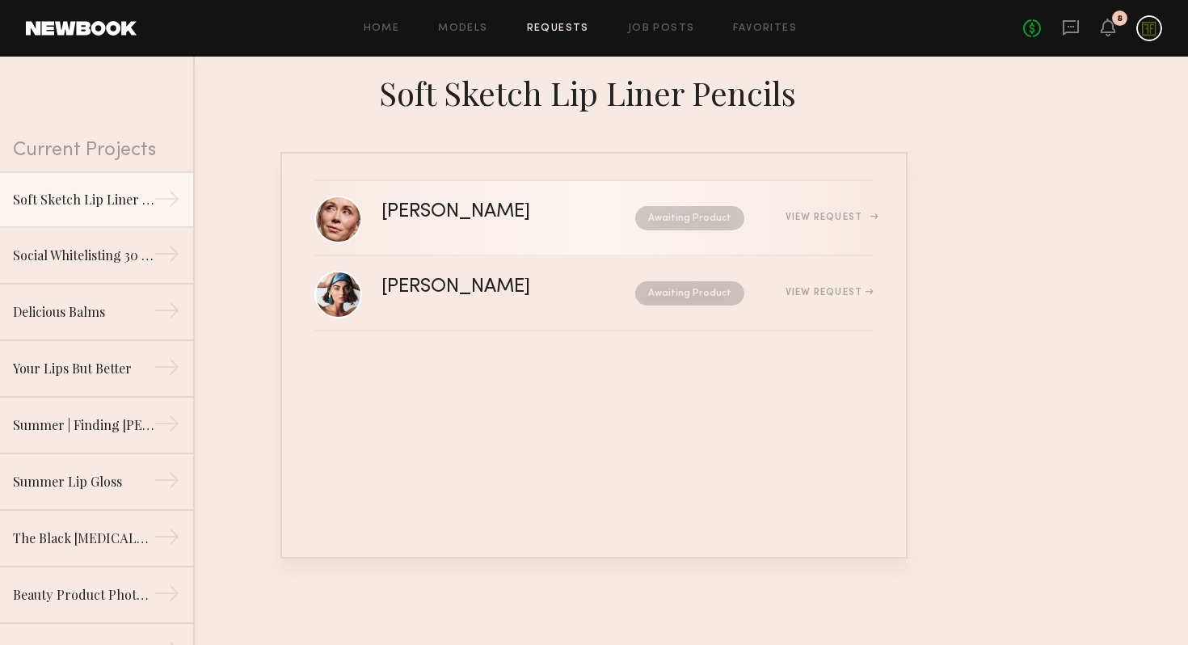
click at [504, 233] on link "[PERSON_NAME] Awaiting Product View Request" at bounding box center [593, 218] width 559 height 75
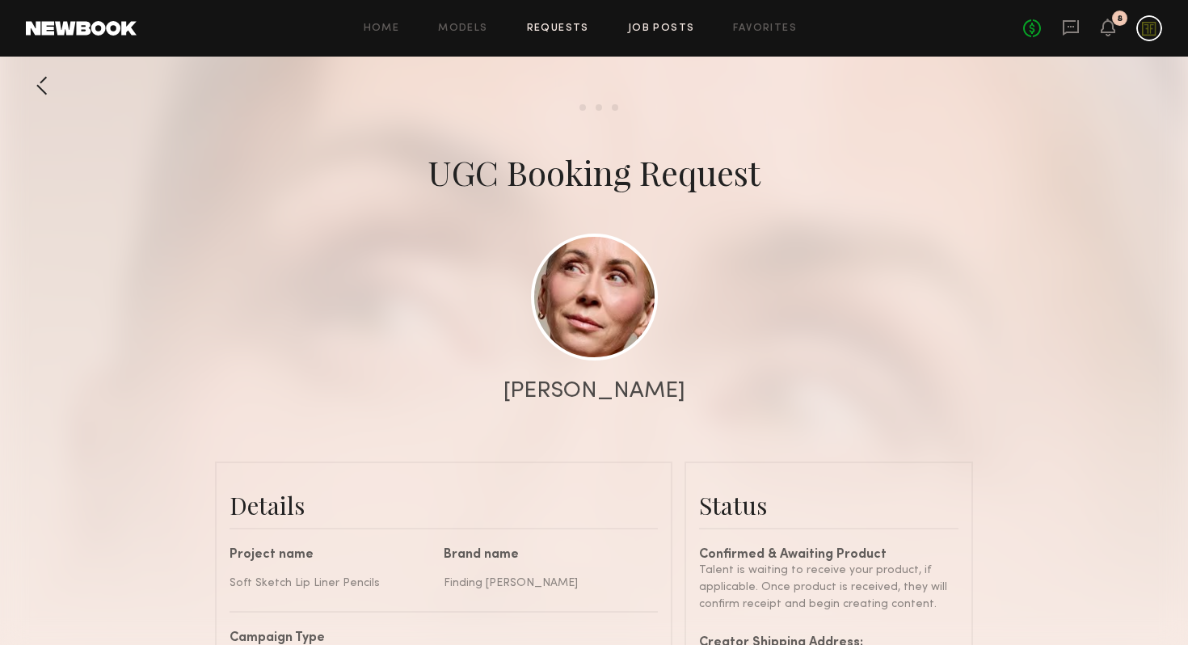
click at [658, 32] on link "Job Posts" at bounding box center [661, 28] width 67 height 11
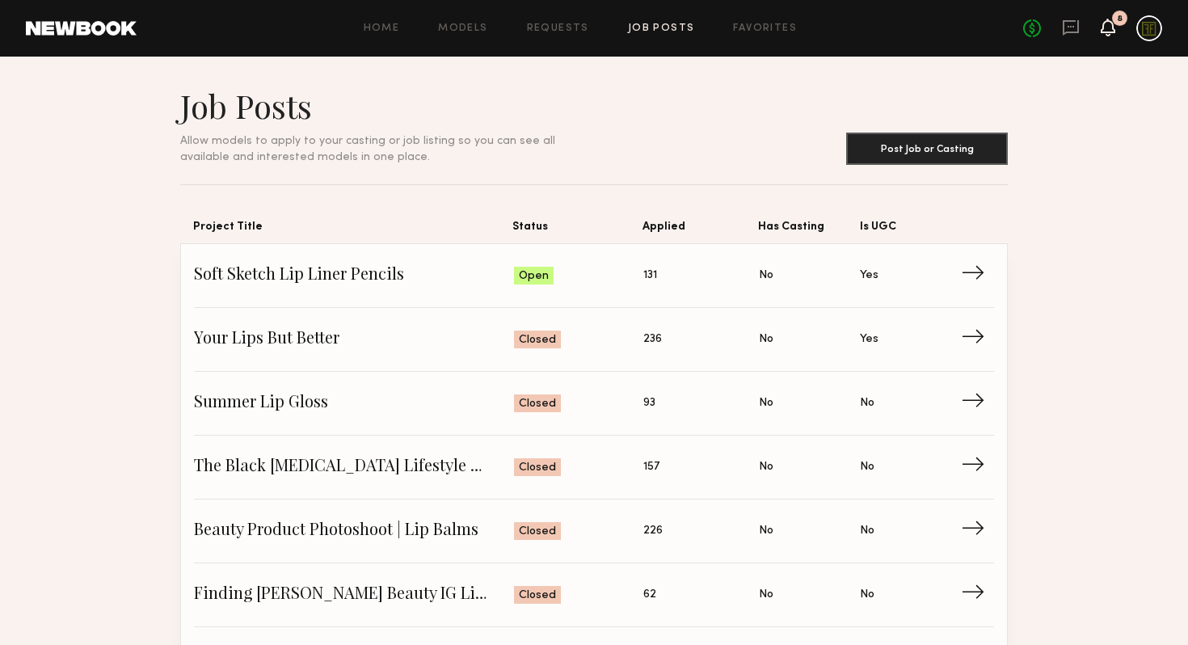
click at [1103, 27] on icon at bounding box center [1107, 26] width 13 height 11
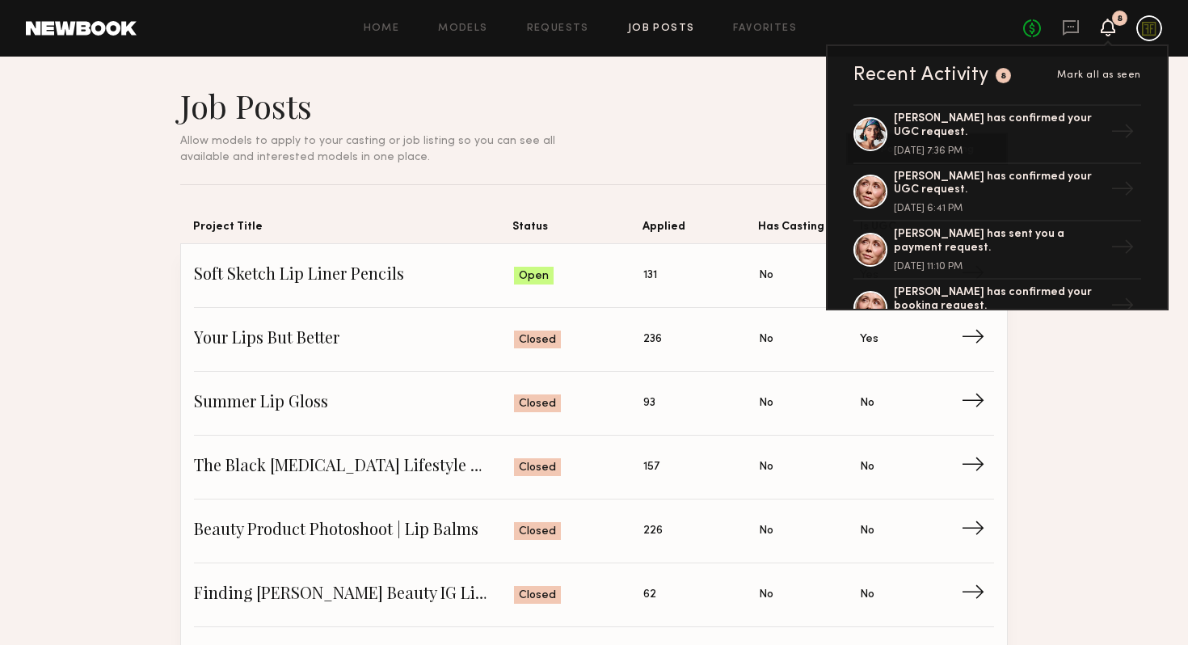
click at [1103, 27] on icon at bounding box center [1107, 26] width 13 height 11
